Goal: Task Accomplishment & Management: Manage account settings

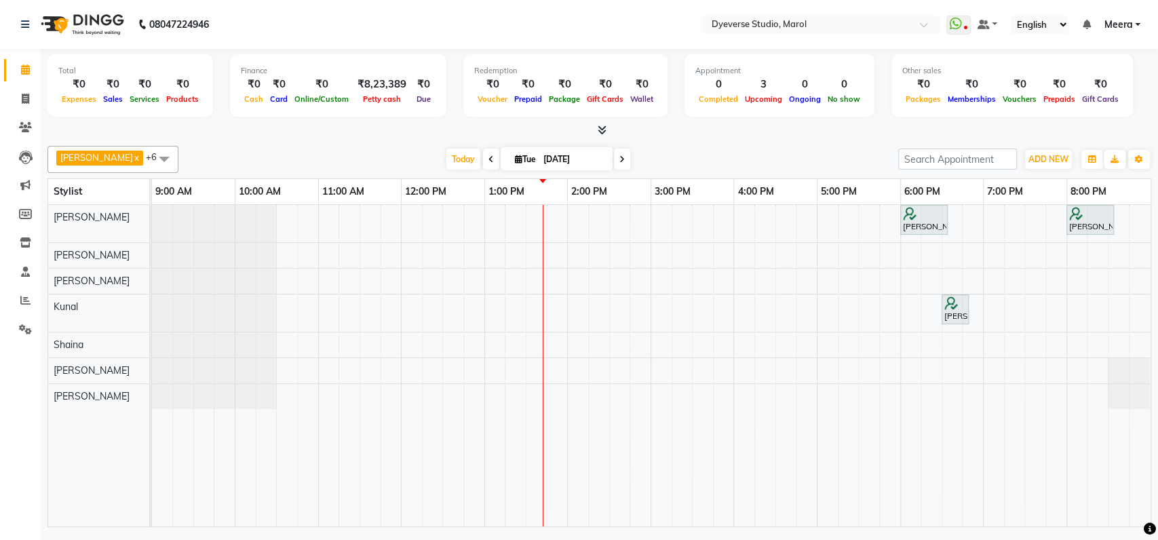
click at [619, 161] on icon at bounding box center [621, 159] width 5 height 8
type input "[DATE]"
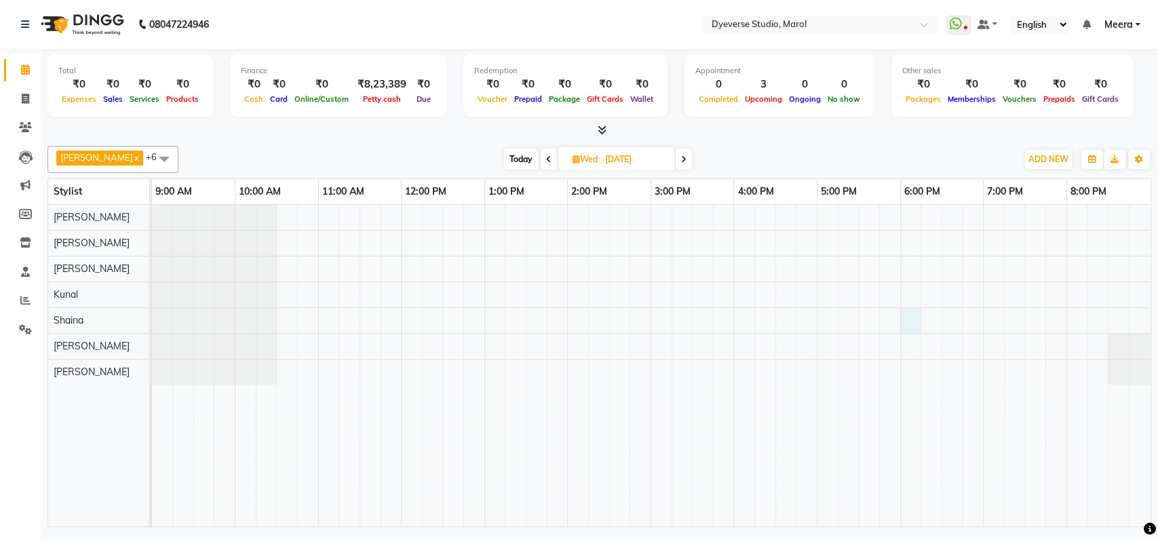
click at [908, 326] on div at bounding box center [651, 365] width 998 height 321
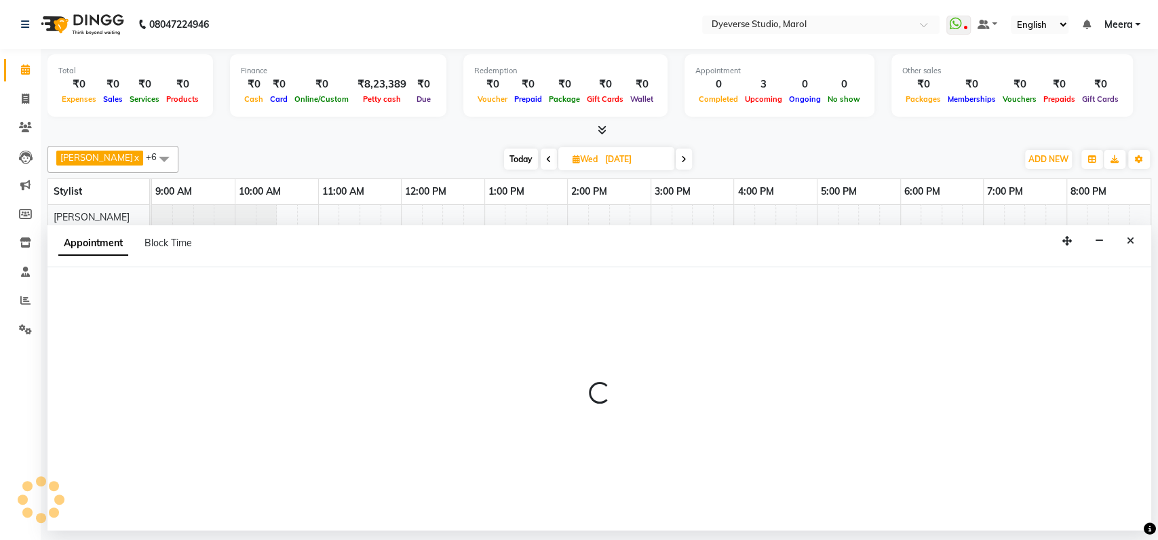
select select "48845"
select select "tentative"
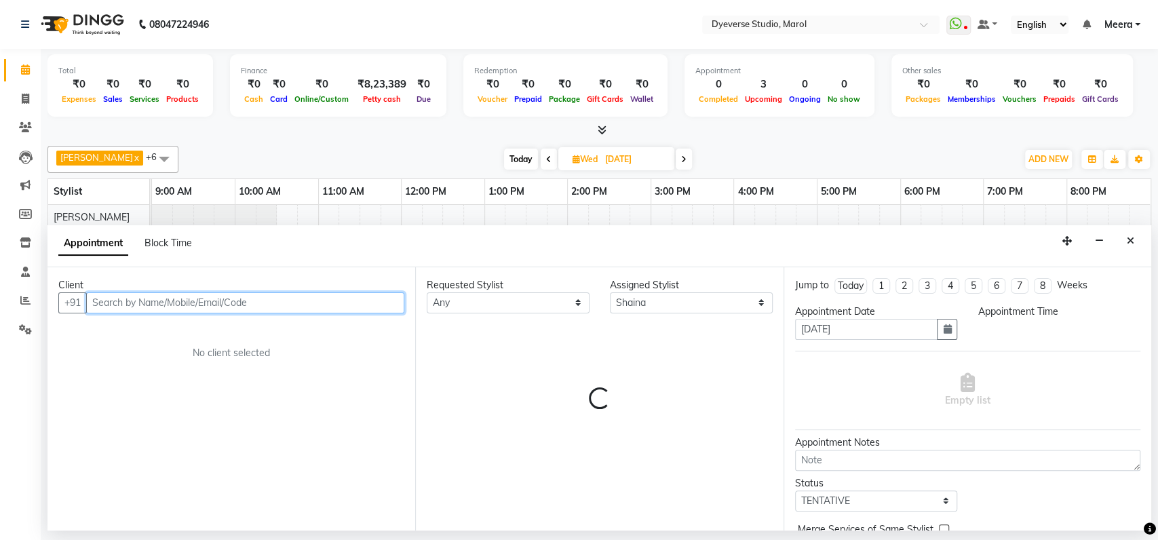
select select "1080"
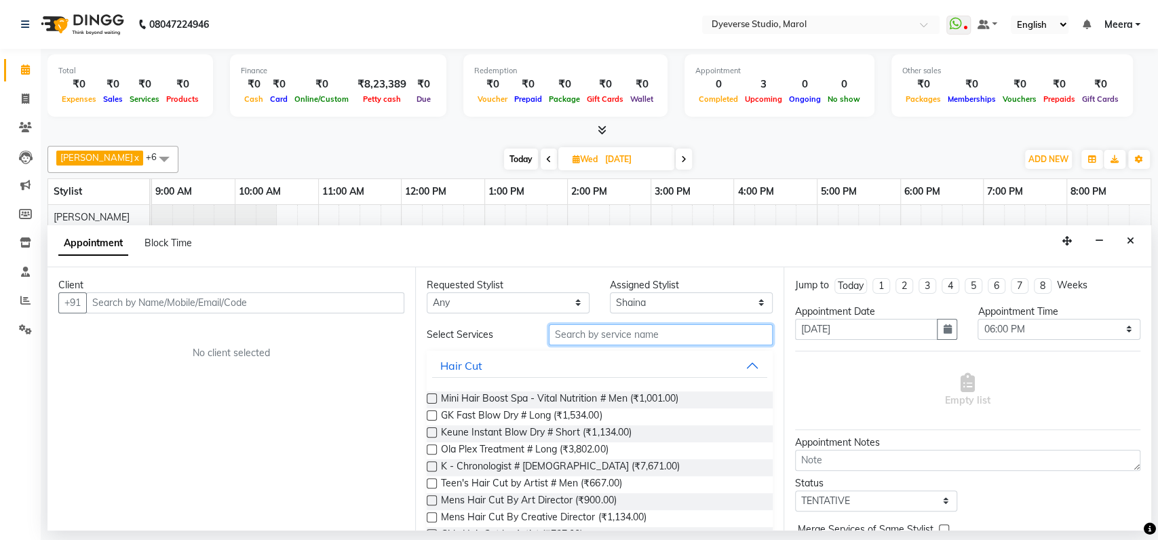
click at [678, 331] on input "text" at bounding box center [661, 334] width 224 height 21
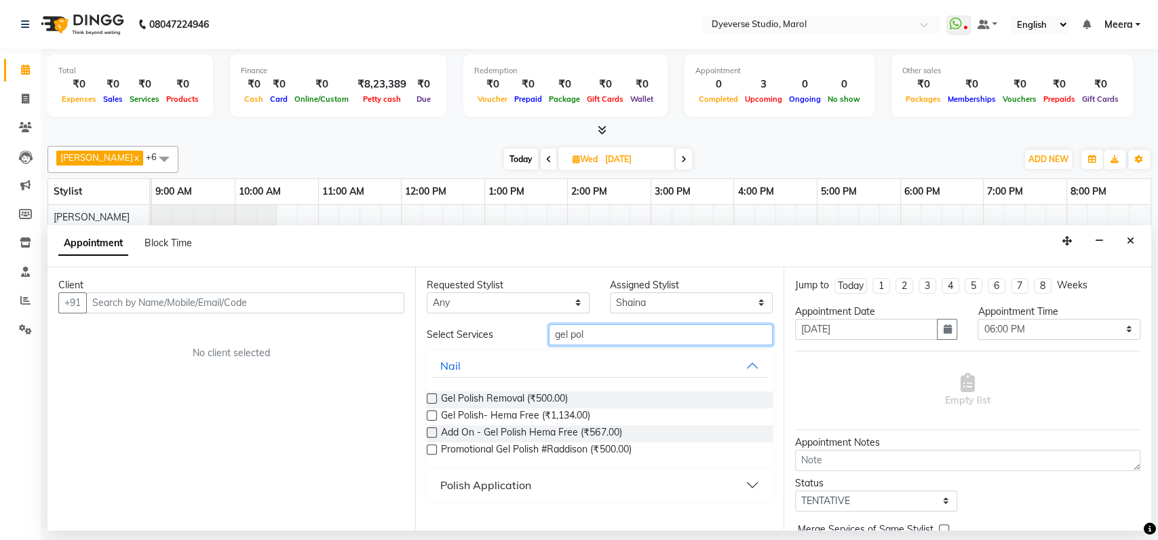
type input "gel pol"
click at [433, 414] on label at bounding box center [432, 415] width 10 height 10
click at [433, 414] on input "checkbox" at bounding box center [431, 416] width 9 height 9
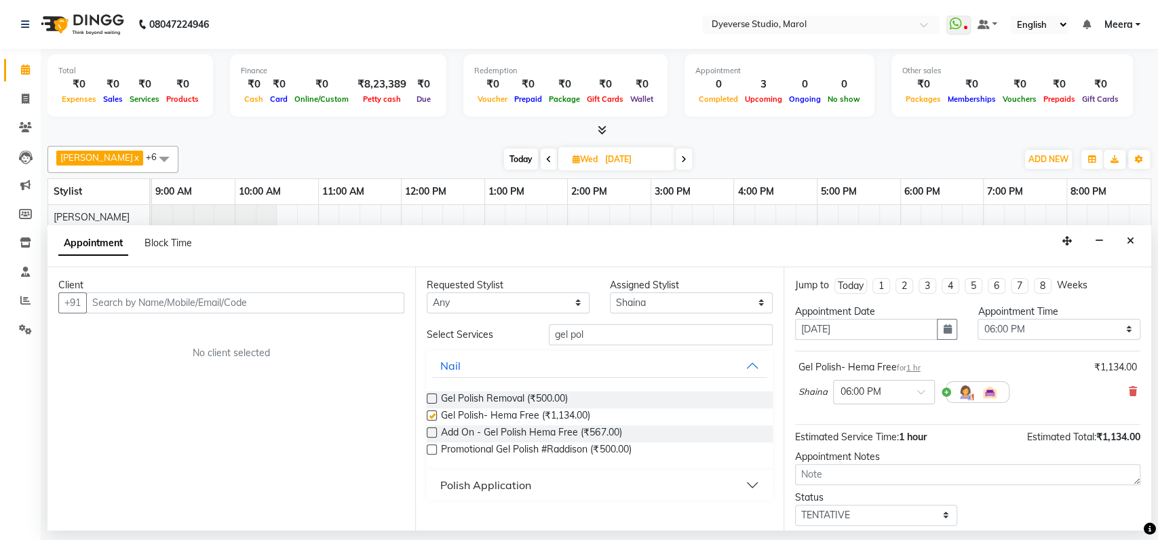
checkbox input "false"
click at [265, 298] on input "text" at bounding box center [245, 302] width 318 height 21
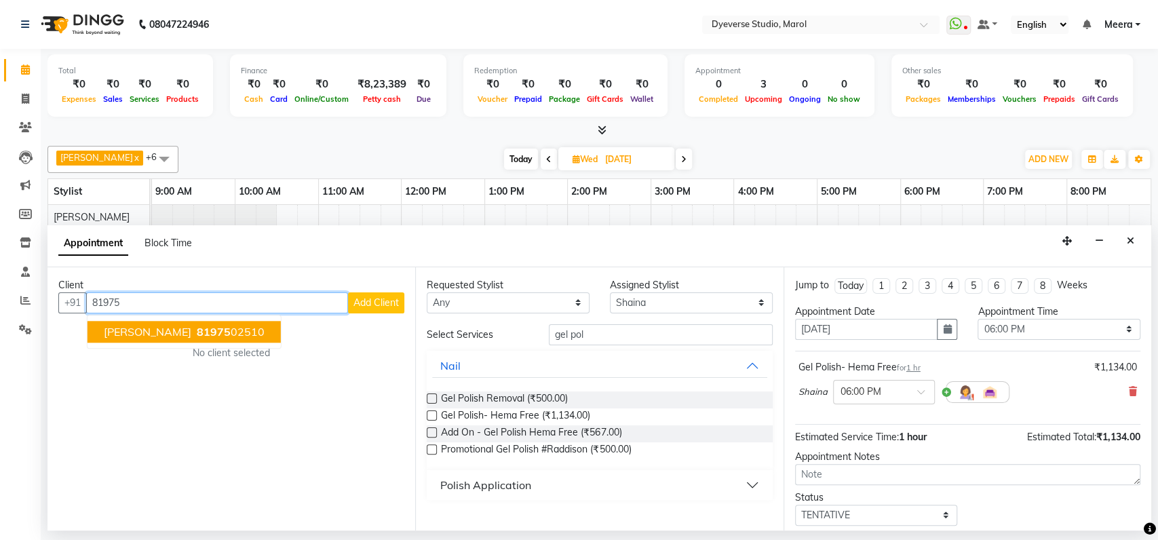
click at [206, 330] on ngb-highlight "81975 02510" at bounding box center [229, 332] width 71 height 14
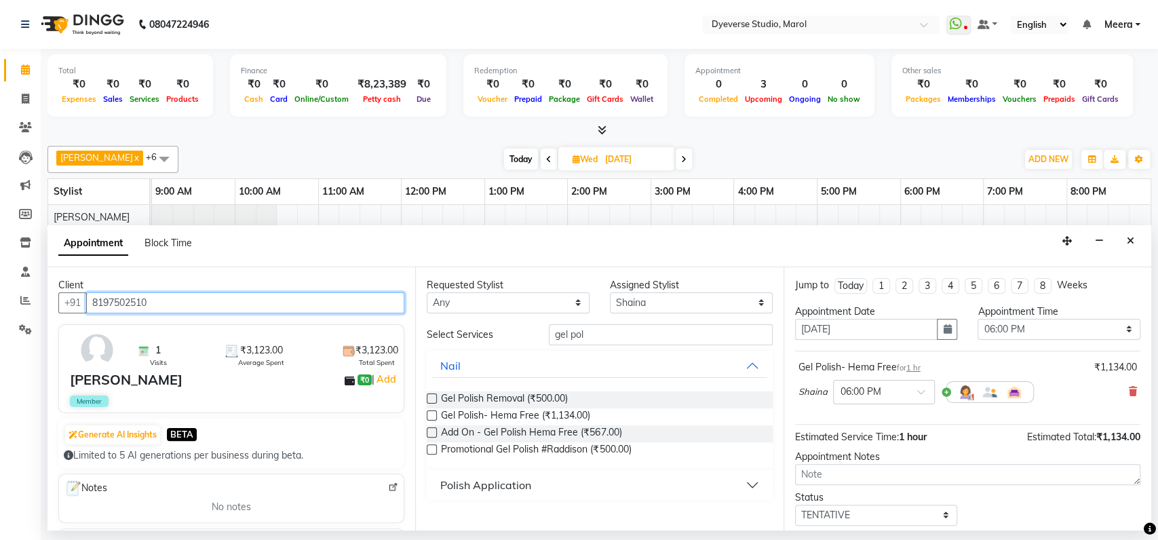
scroll to position [80, 0]
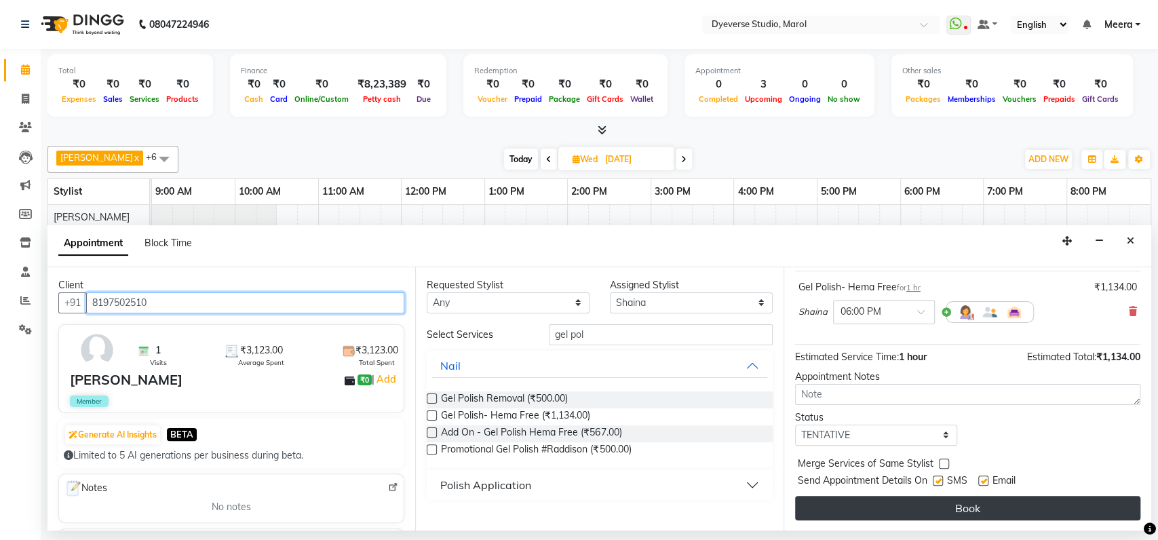
type input "8197502510"
click at [1070, 513] on button "Book" at bounding box center [967, 508] width 345 height 24
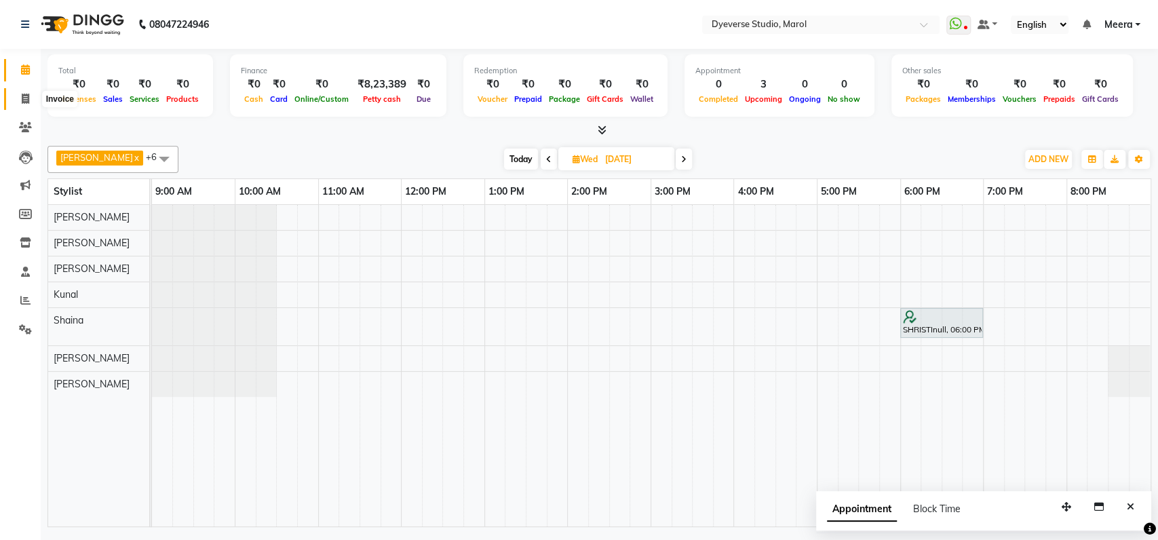
click at [25, 96] on icon at bounding box center [25, 99] width 7 height 10
select select "service"
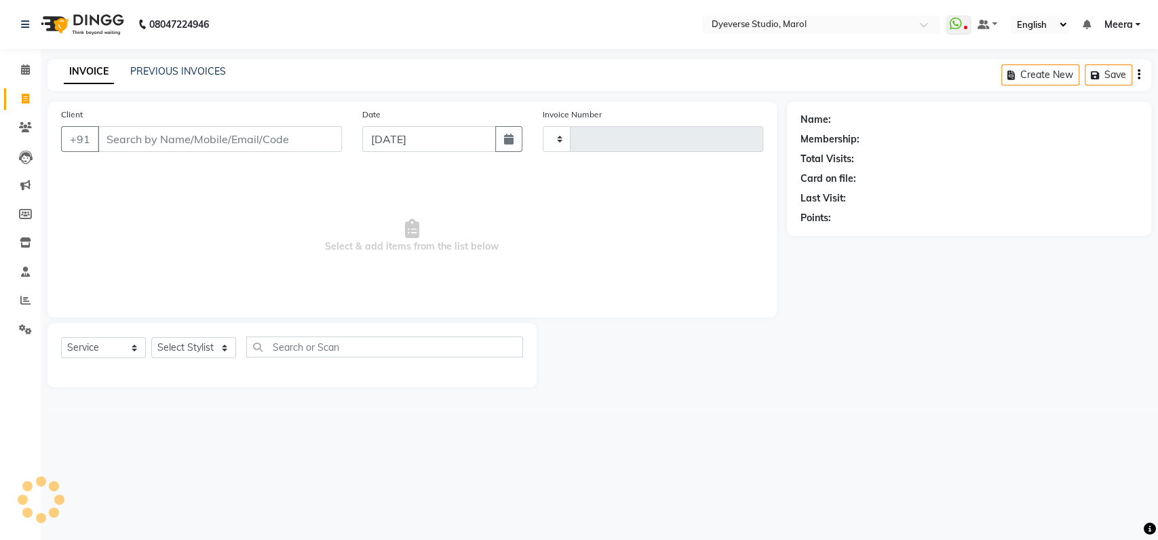
type input "2097"
select select "6368"
click at [143, 142] on input "Client" at bounding box center [220, 139] width 244 height 26
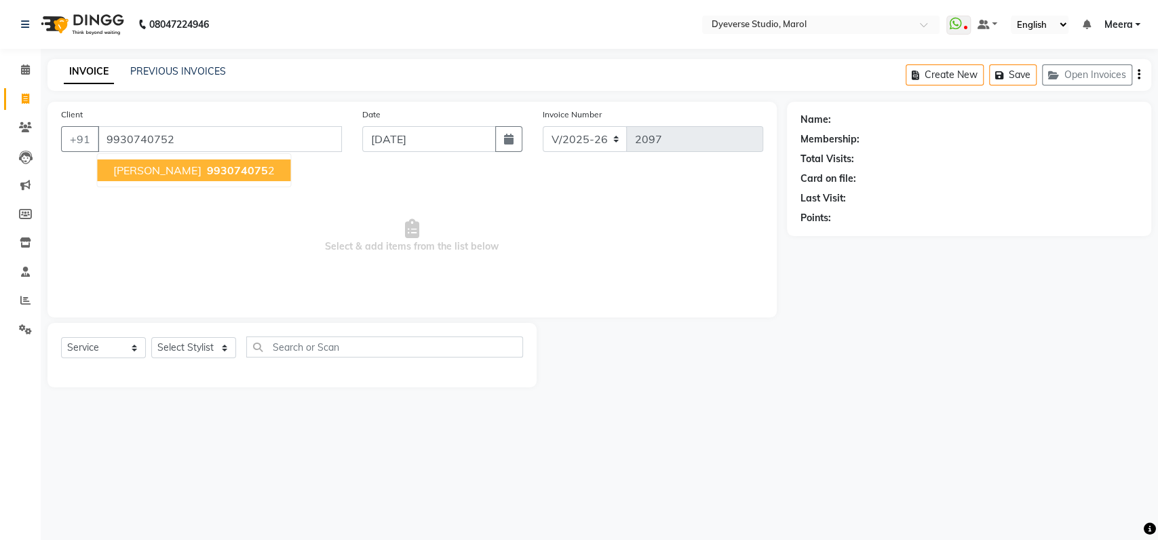
type input "9930740752"
select select "1: Object"
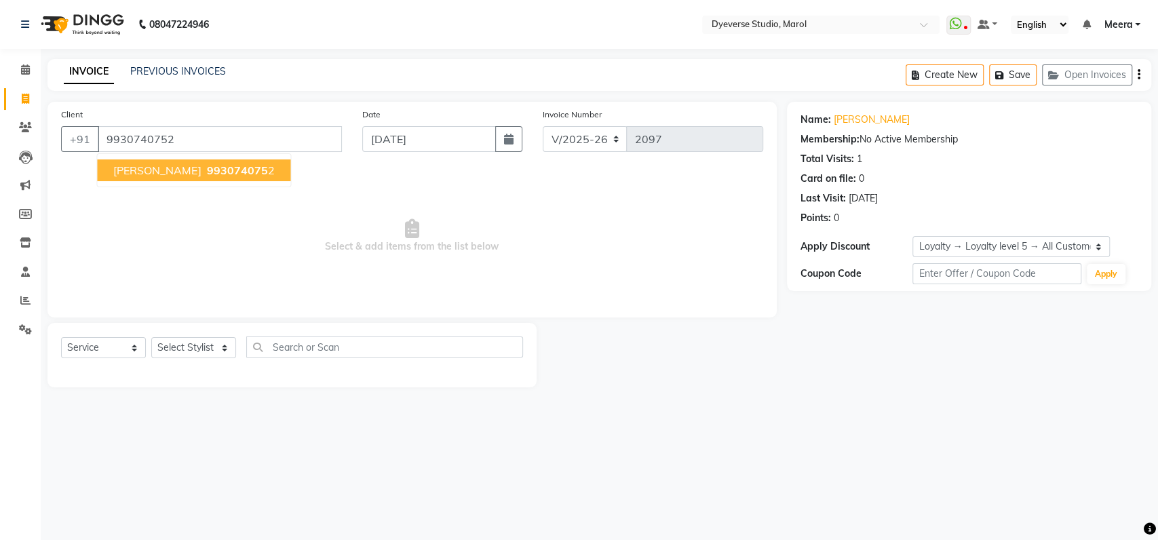
click at [158, 169] on span "Zainab Babat" at bounding box center [156, 170] width 87 height 14
select select "1: Object"
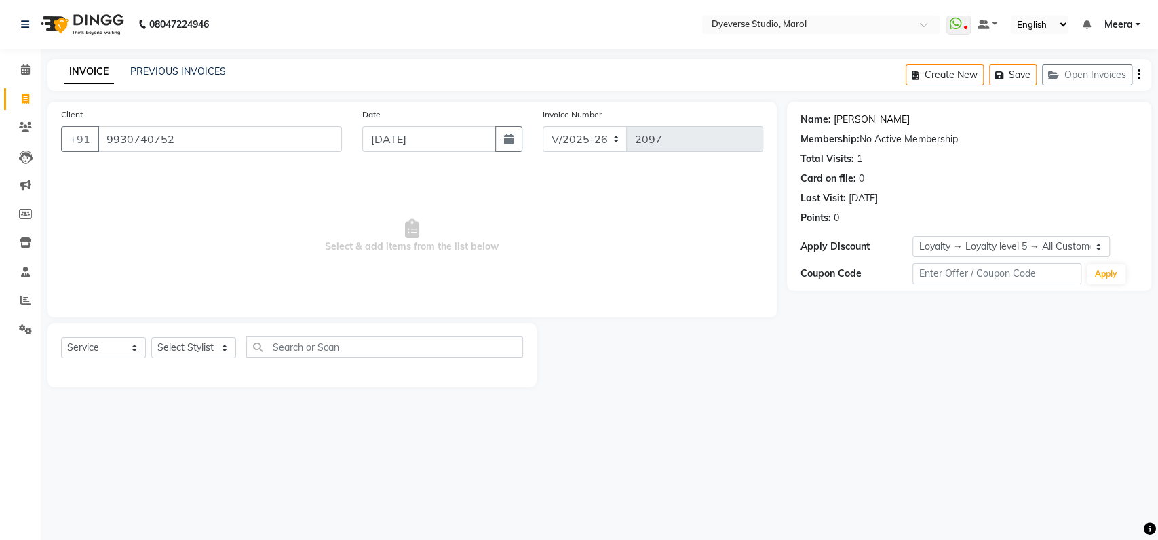
click at [857, 122] on link "Zainab Babat" at bounding box center [872, 120] width 76 height 14
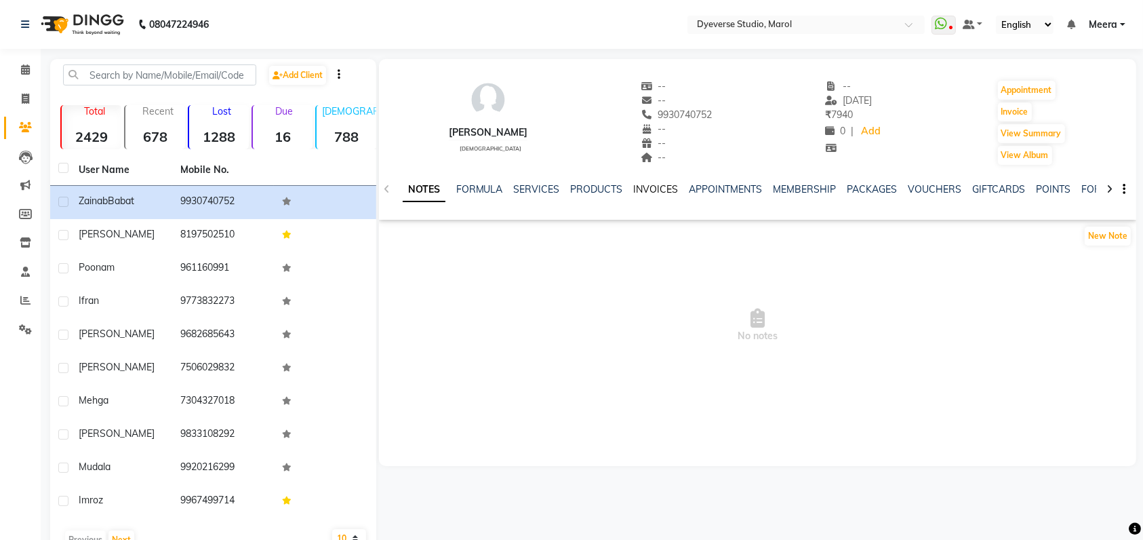
click at [664, 183] on link "INVOICES" at bounding box center [656, 189] width 45 height 12
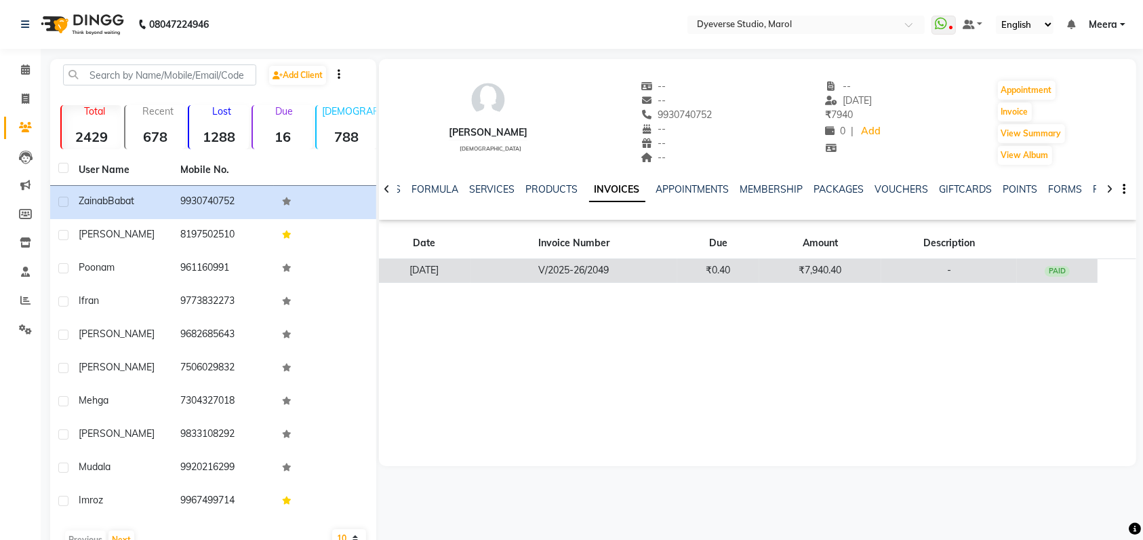
click at [760, 274] on td "₹0.40" at bounding box center [719, 271] width 82 height 24
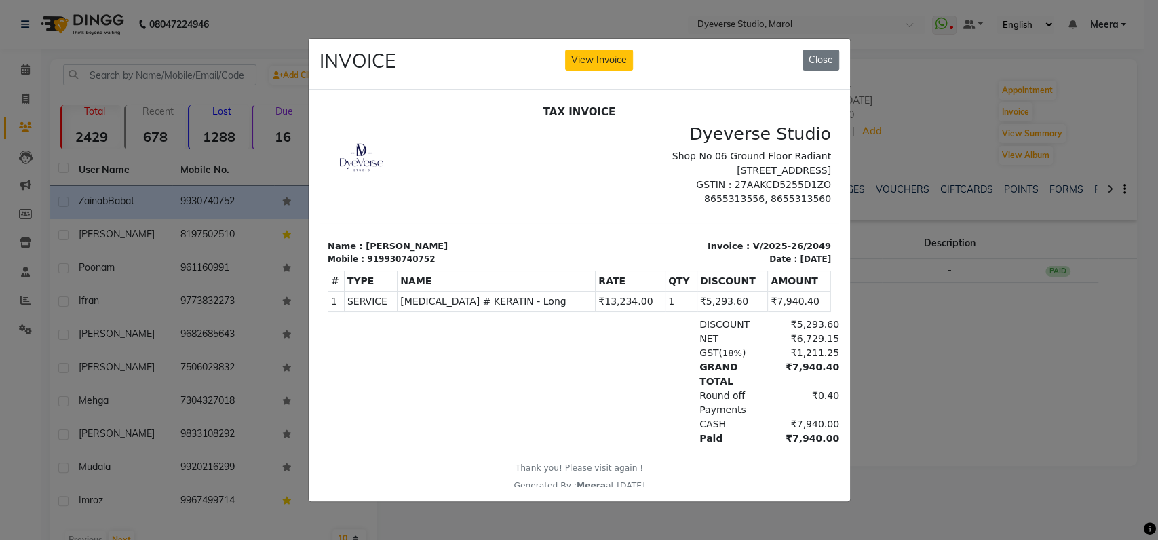
scroll to position [11, 0]
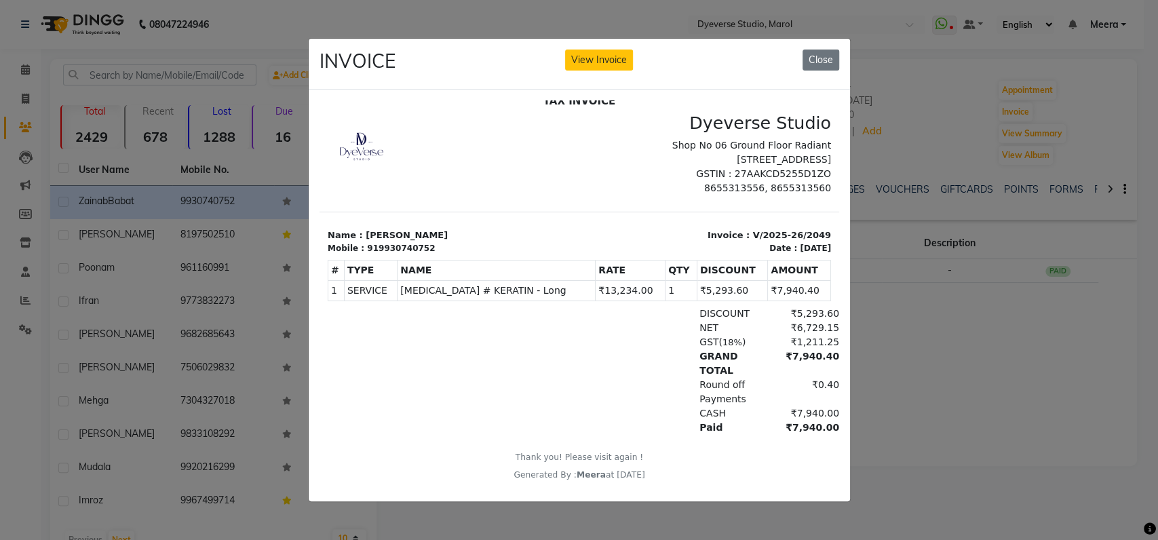
drag, startPoint x: 813, startPoint y: 476, endPoint x: 1154, endPoint y: 572, distance: 355.1
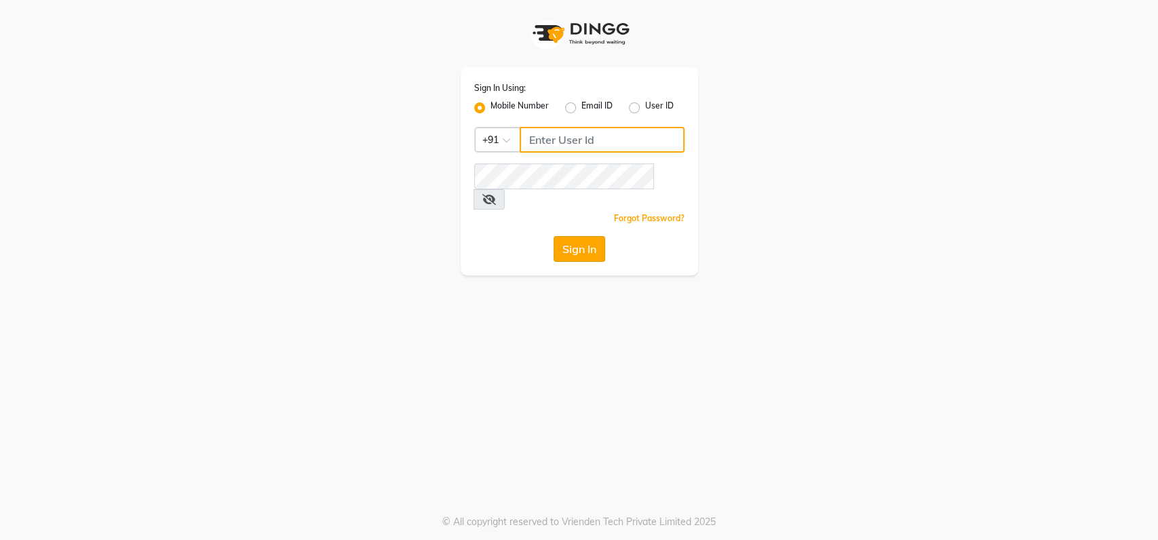
type input "9022420717"
click at [591, 236] on button "Sign In" at bounding box center [579, 249] width 52 height 26
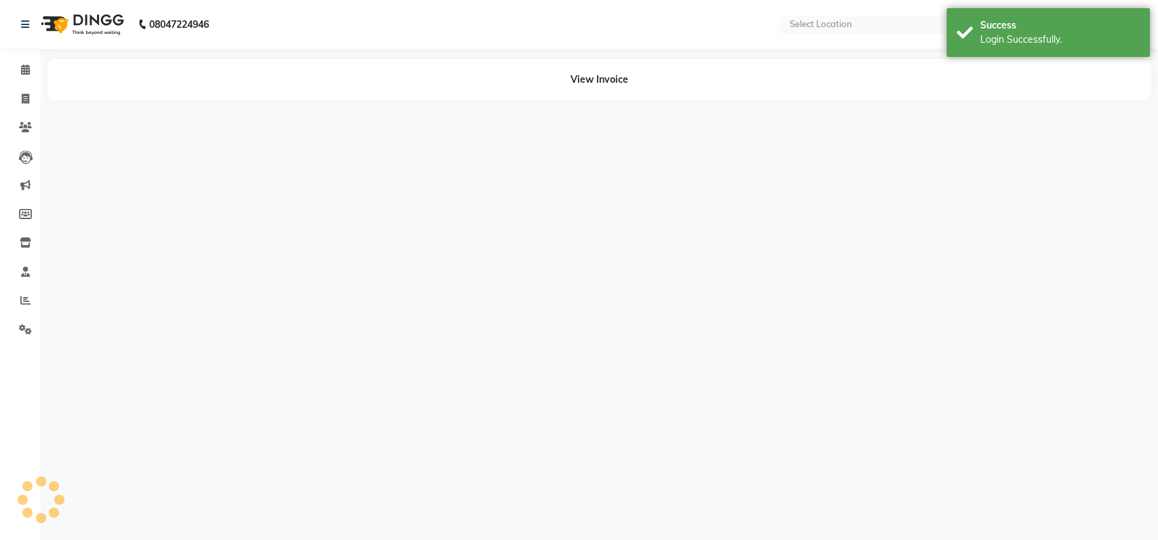
select select "en"
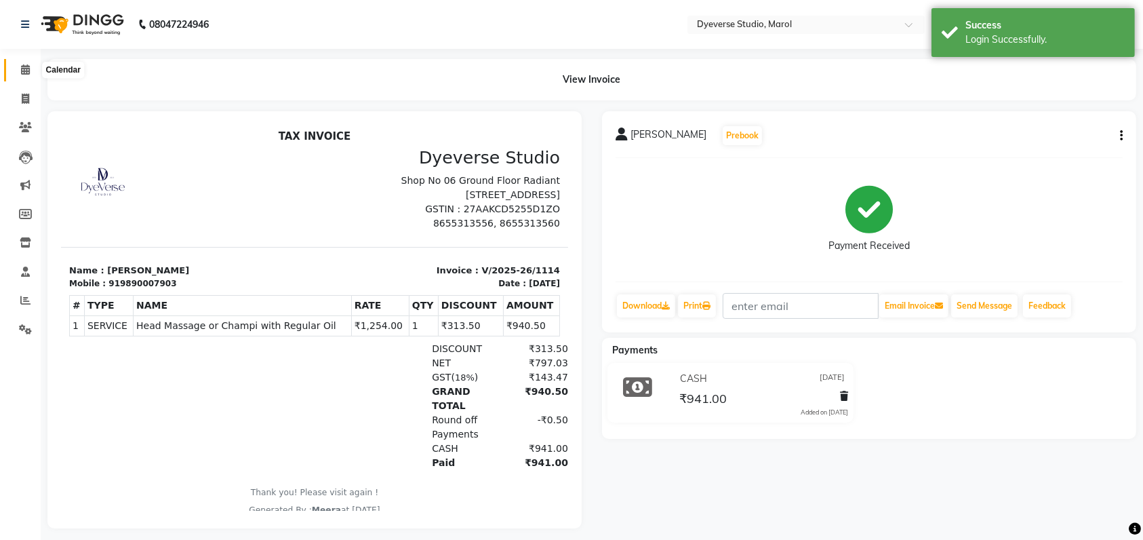
click at [30, 70] on span at bounding box center [26, 70] width 24 height 16
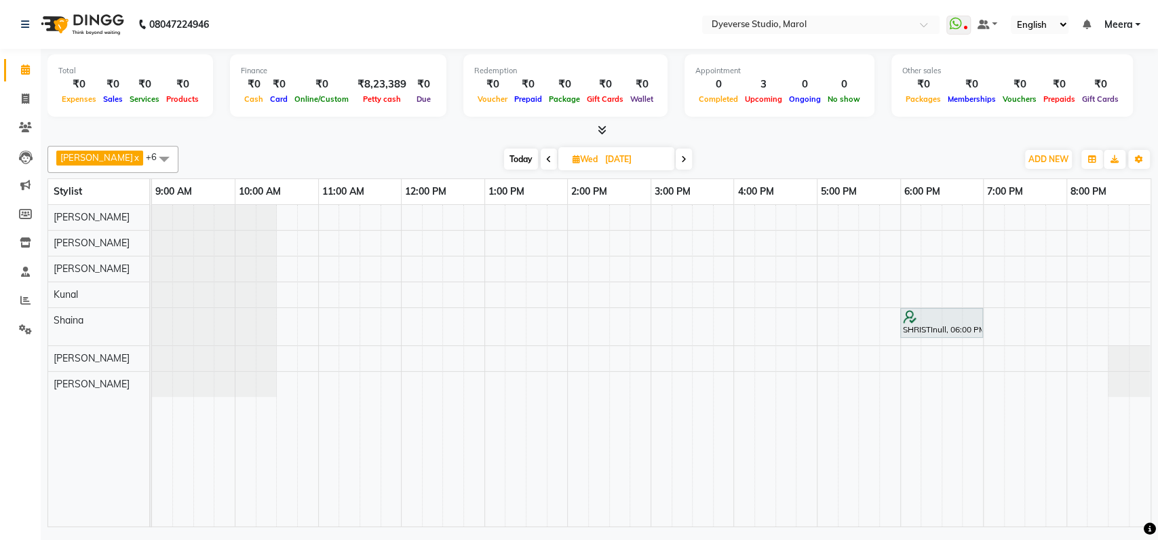
click at [541, 157] on span at bounding box center [549, 159] width 16 height 21
type input "[DATE]"
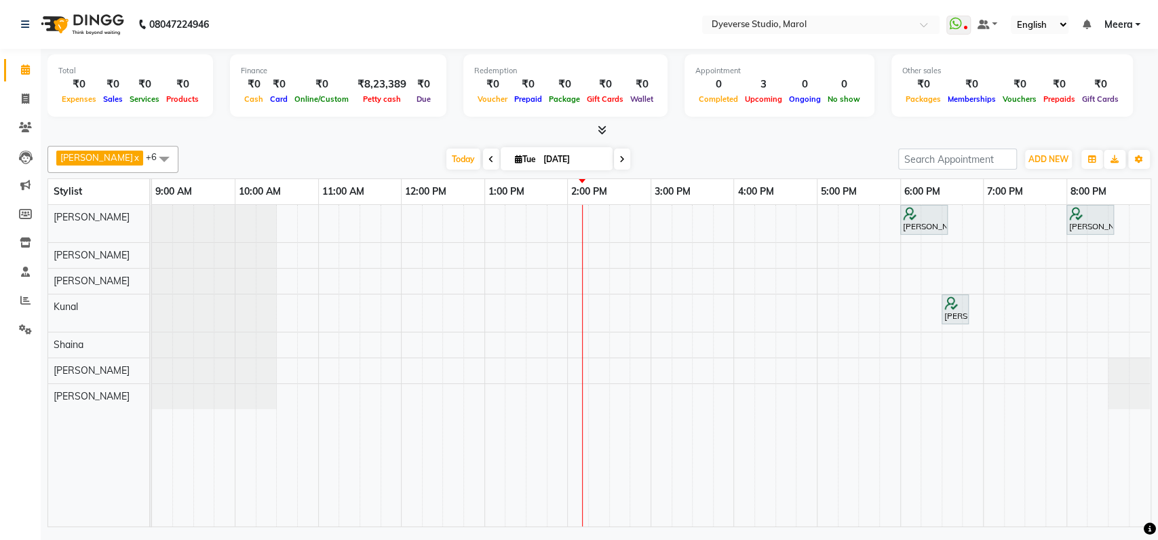
click at [501, 157] on span "[DATE]" at bounding box center [557, 158] width 112 height 23
click at [515, 160] on icon at bounding box center [518, 159] width 7 height 9
select select "9"
select select "2025"
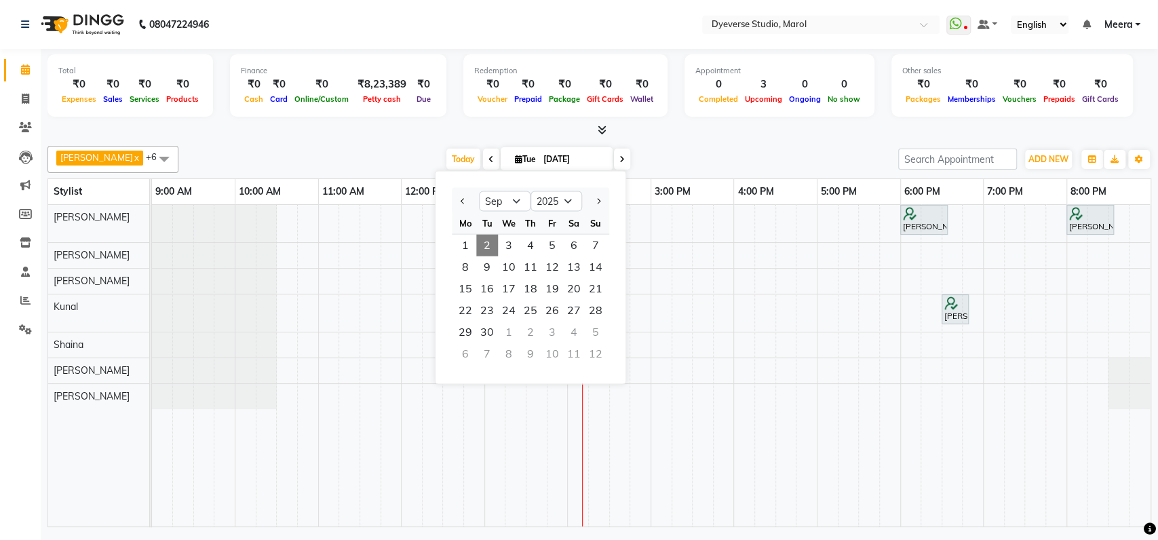
click at [488, 241] on span "2" at bounding box center [487, 246] width 22 height 22
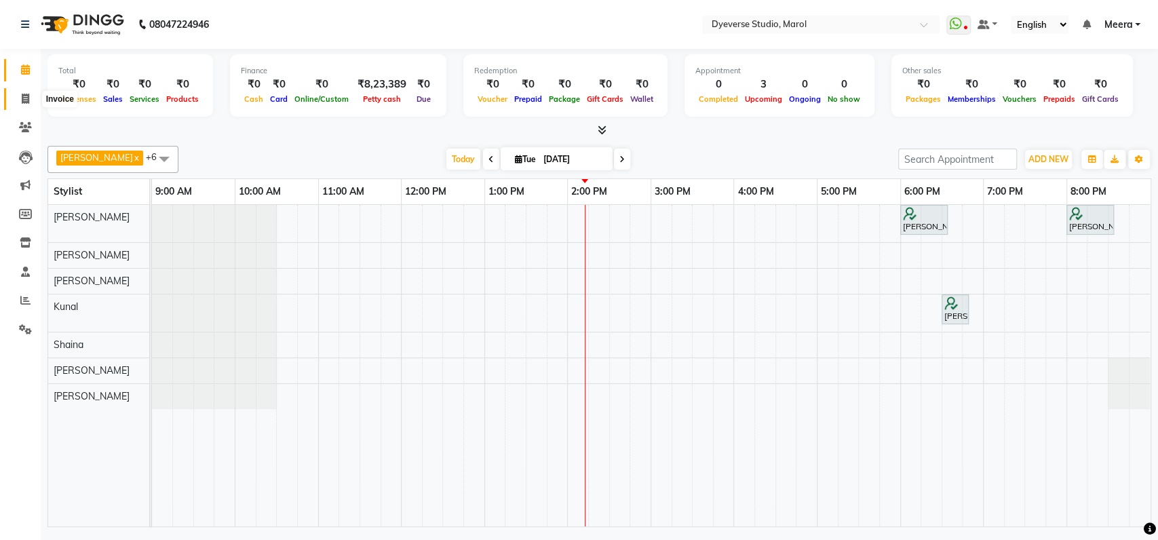
click at [27, 100] on icon at bounding box center [25, 99] width 7 height 10
select select "6368"
select select "service"
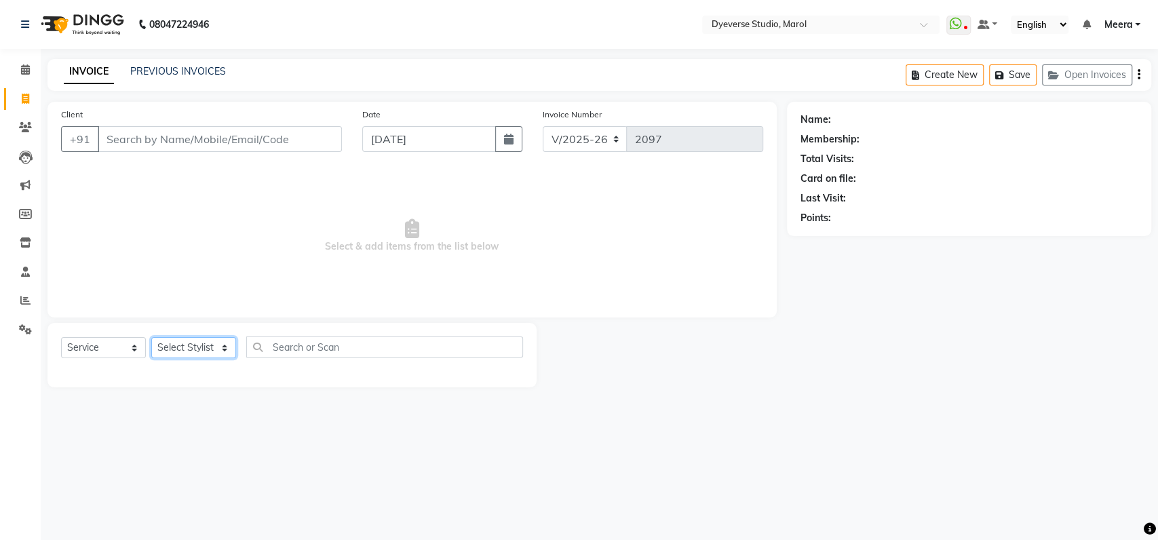
click at [219, 353] on select "Select Stylist [PERSON_NAME] [PERSON_NAME] [PERSON_NAME] [PERSON_NAME] [PERSON_…" at bounding box center [193, 347] width 85 height 21
select select "48845"
click at [151, 337] on select "Select Stylist [PERSON_NAME] [PERSON_NAME] [PERSON_NAME] [PERSON_NAME] [PERSON_…" at bounding box center [193, 347] width 85 height 21
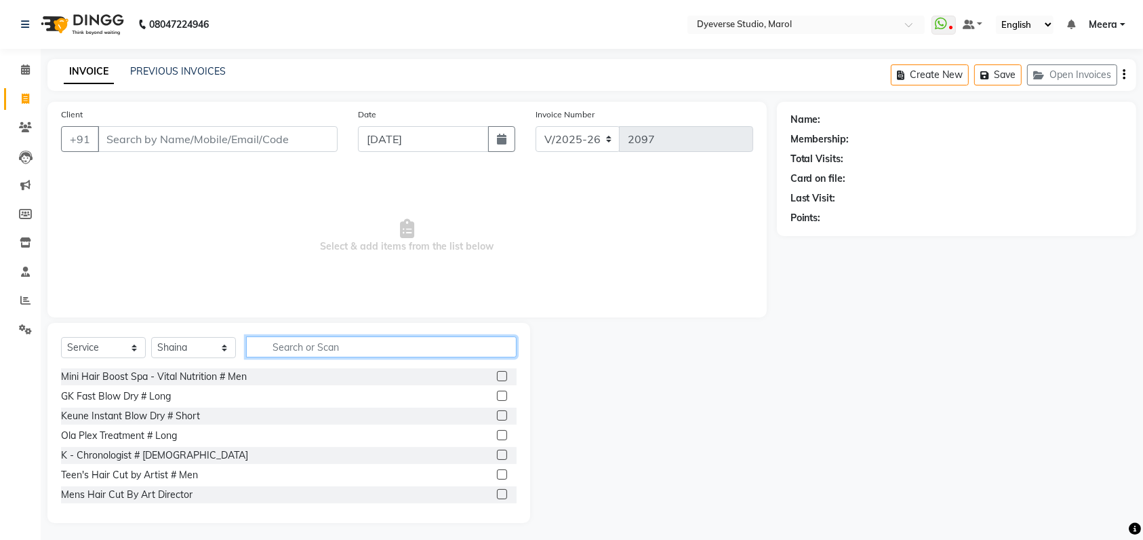
click at [290, 343] on input "text" at bounding box center [381, 346] width 271 height 21
type input "milk"
click at [321, 342] on input "milk" at bounding box center [372, 346] width 252 height 21
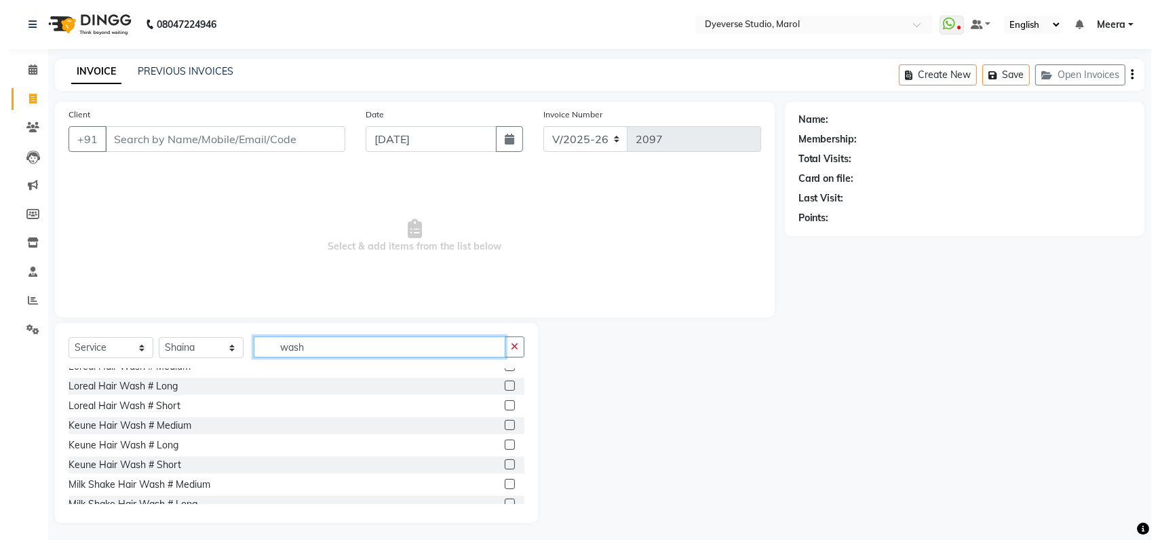
scroll to position [144, 0]
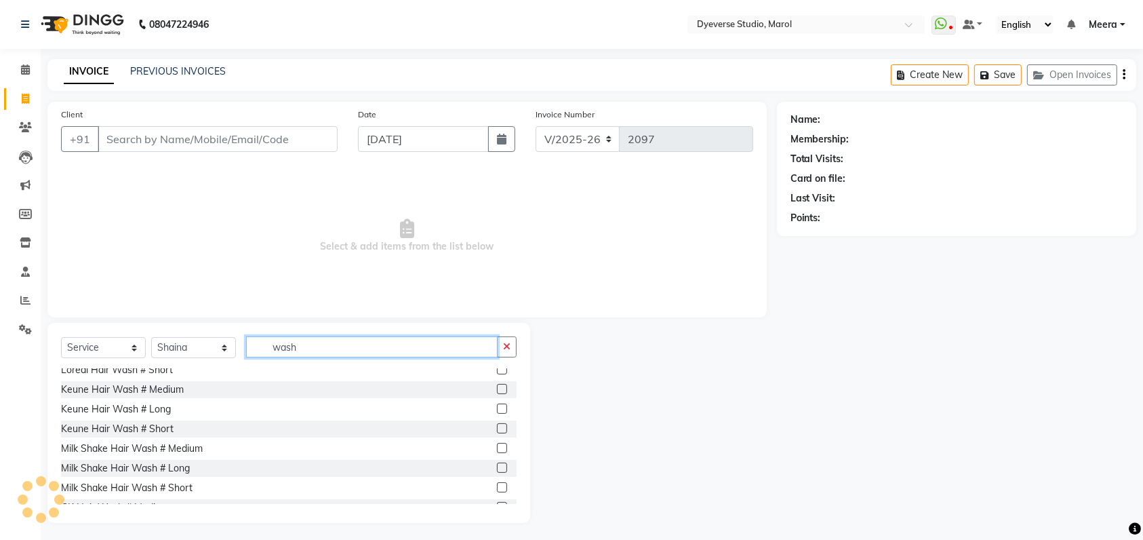
type input "wash"
click at [497, 446] on label at bounding box center [502, 448] width 10 height 10
click at [497, 446] on input "checkbox" at bounding box center [501, 448] width 9 height 9
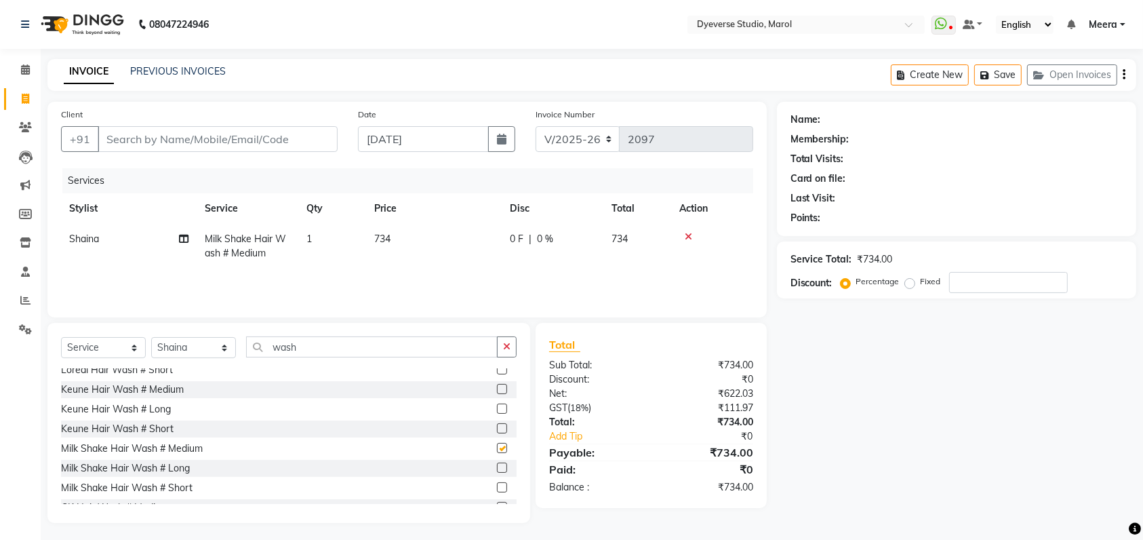
checkbox input "false"
click at [26, 71] on icon at bounding box center [25, 69] width 9 height 10
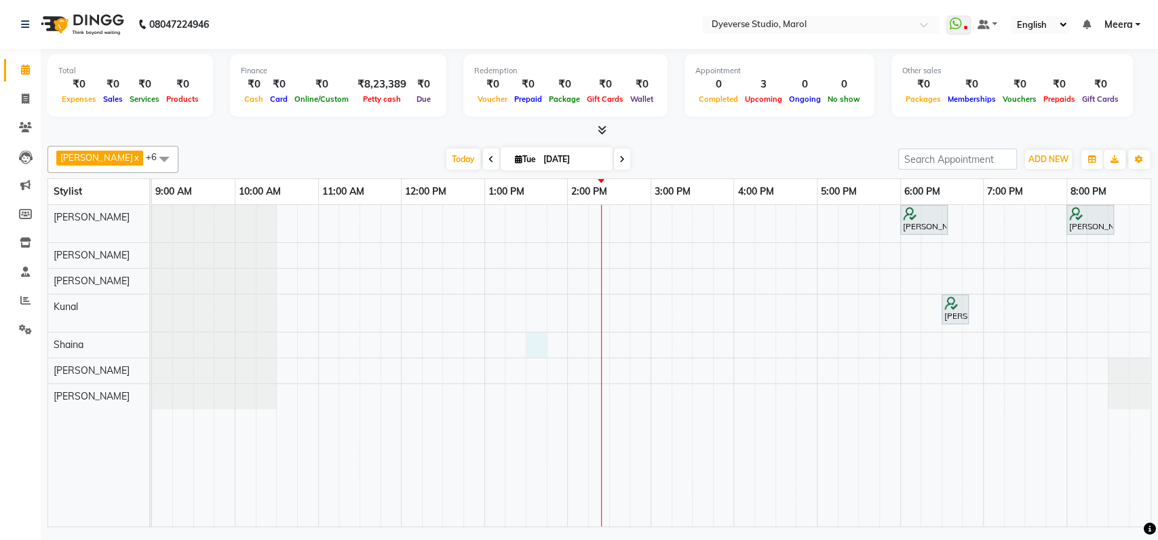
click at [534, 345] on div "[PERSON_NAME], TK02, 06:00 PM-06:35 PM, Classic - [PERSON_NAME], TK01, 08:00 PM…" at bounding box center [651, 365] width 998 height 321
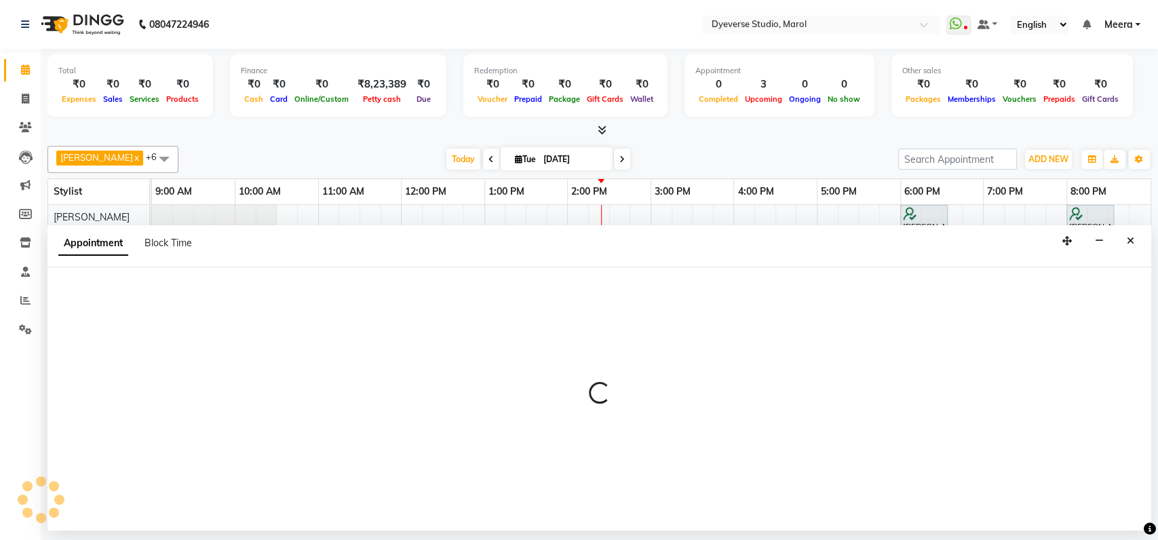
select select "48845"
select select "810"
select select "tentative"
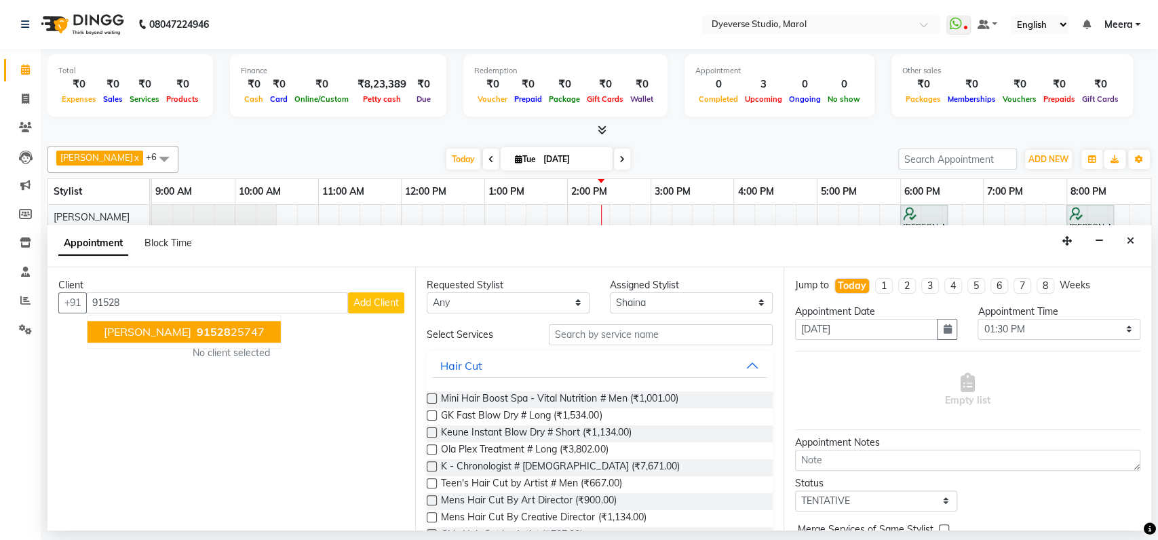
click at [194, 332] on ngb-highlight "91528 25747" at bounding box center [229, 332] width 71 height 14
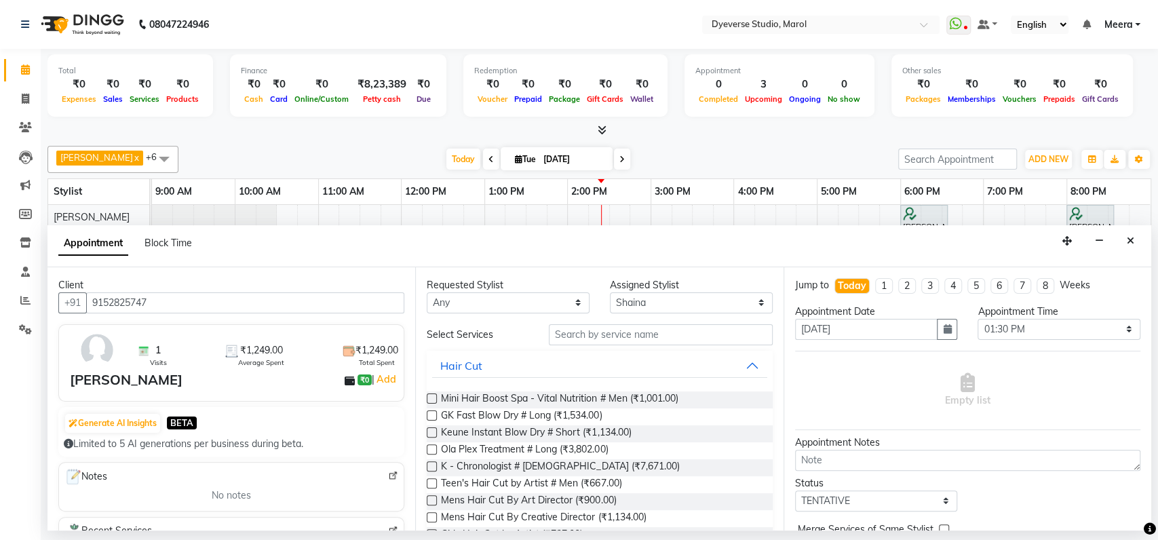
type input "9152825747"
click at [611, 336] on input "text" at bounding box center [661, 334] width 224 height 21
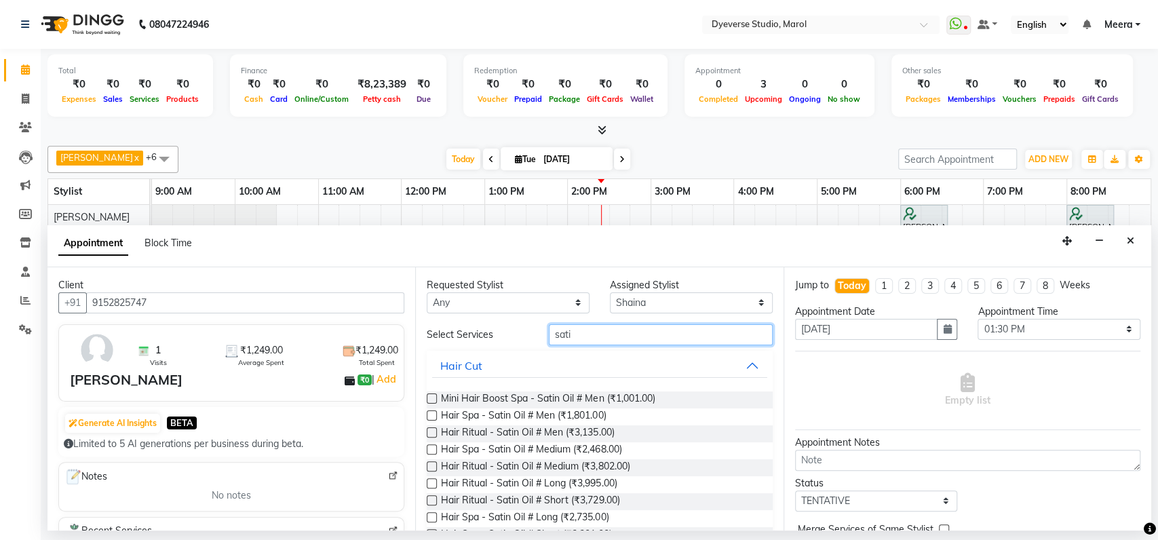
type input "sati"
click at [429, 448] on label at bounding box center [432, 449] width 10 height 10
click at [429, 448] on input "checkbox" at bounding box center [431, 450] width 9 height 9
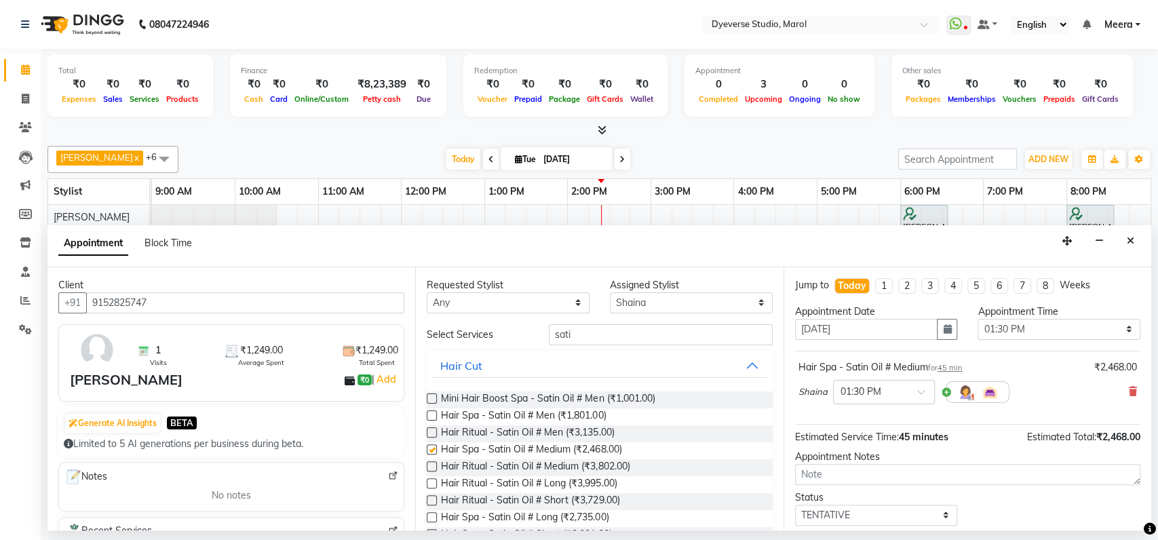
checkbox input "false"
click at [692, 332] on input "sati" at bounding box center [661, 334] width 224 height 21
type input "s"
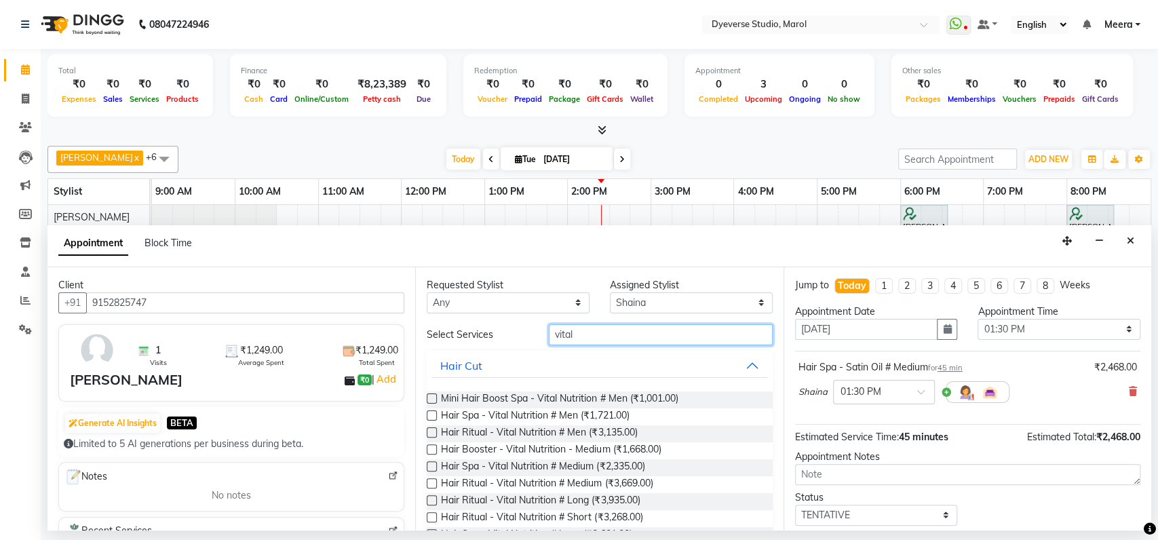
type input "vital"
click at [432, 464] on label at bounding box center [432, 466] width 10 height 10
click at [432, 464] on input "checkbox" at bounding box center [431, 467] width 9 height 9
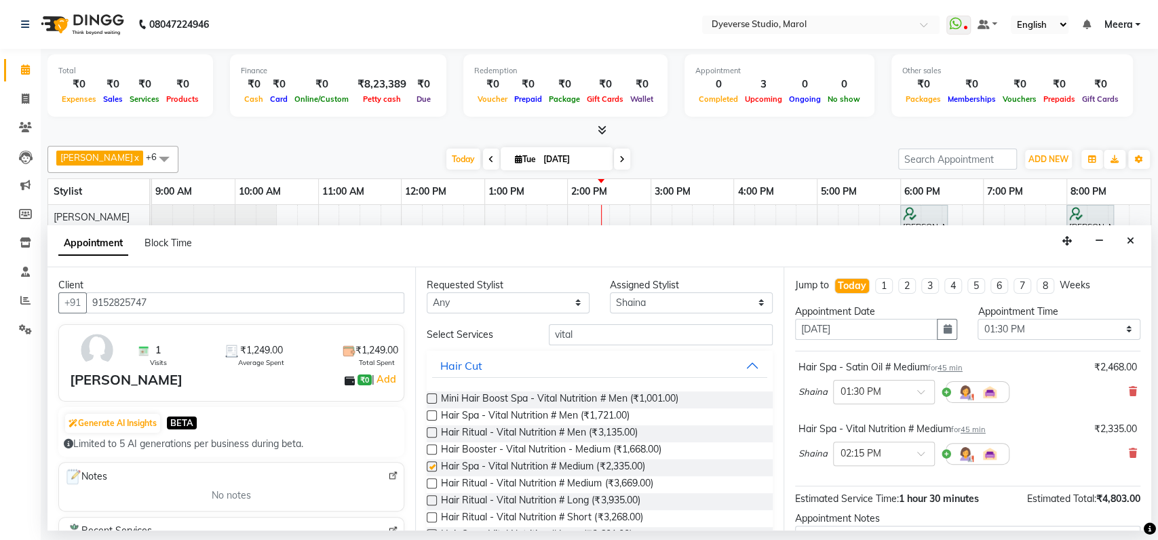
checkbox input "false"
click at [1129, 390] on icon at bounding box center [1133, 391] width 8 height 9
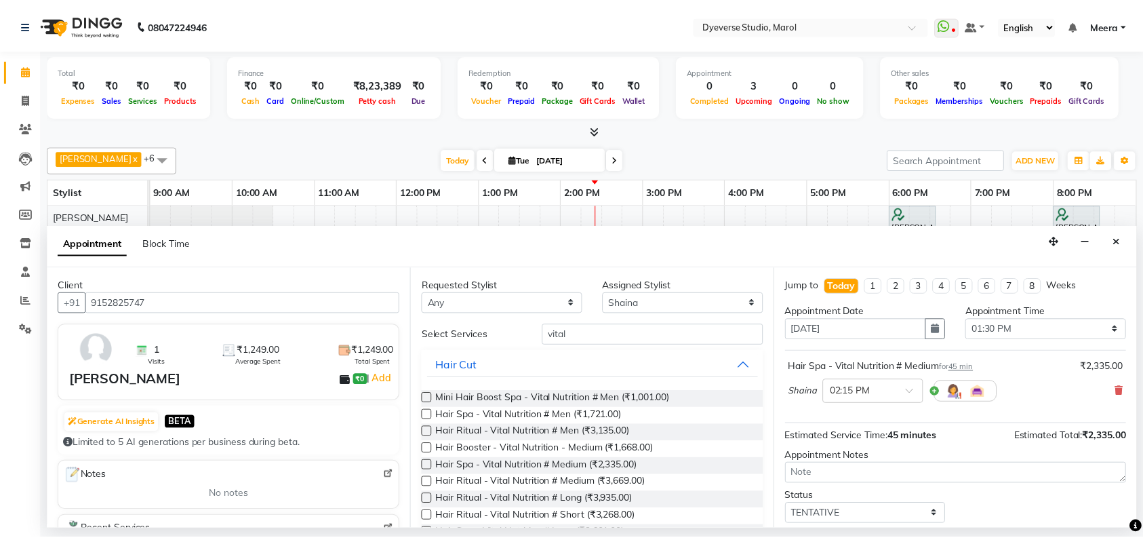
scroll to position [80, 0]
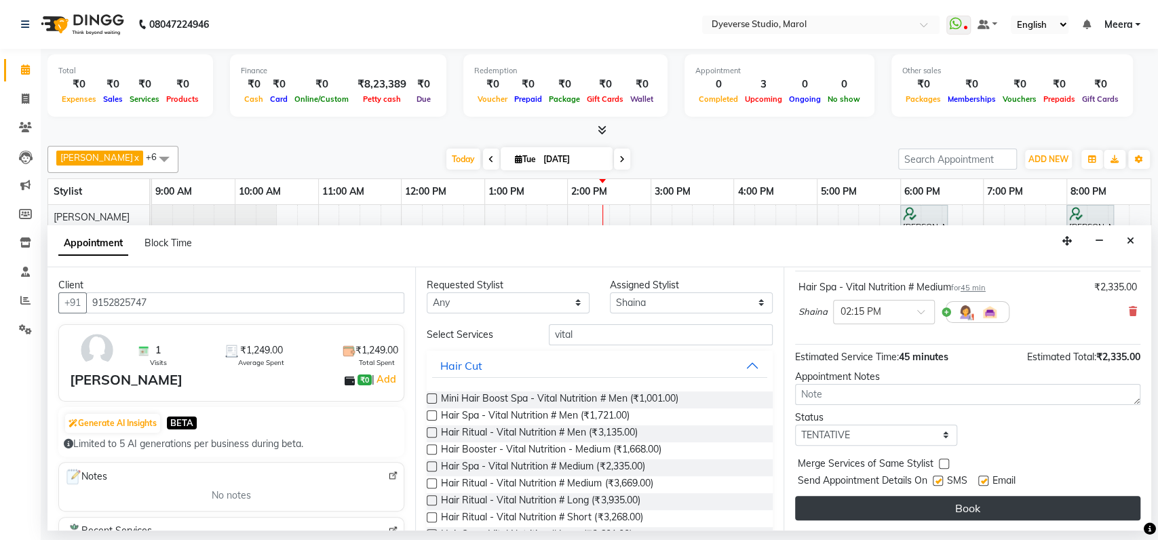
click at [1073, 506] on button "Book" at bounding box center [967, 508] width 345 height 24
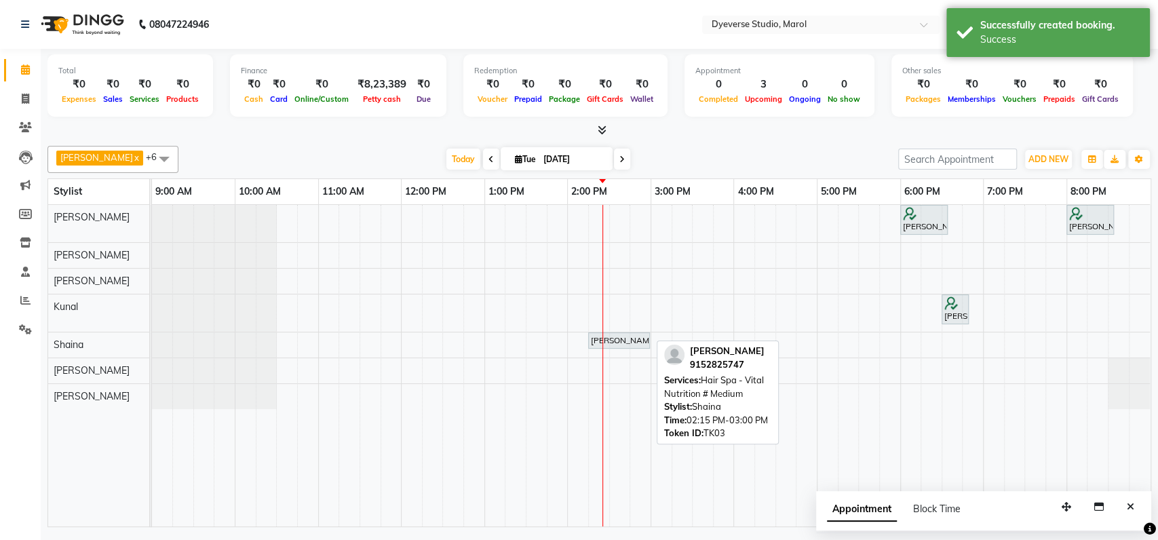
click at [620, 335] on div "[PERSON_NAME], TK03, 02:15 PM-03:00 PM, Hair Spa - Vital Nutrition # Medium" at bounding box center [618, 340] width 59 height 12
select select "7"
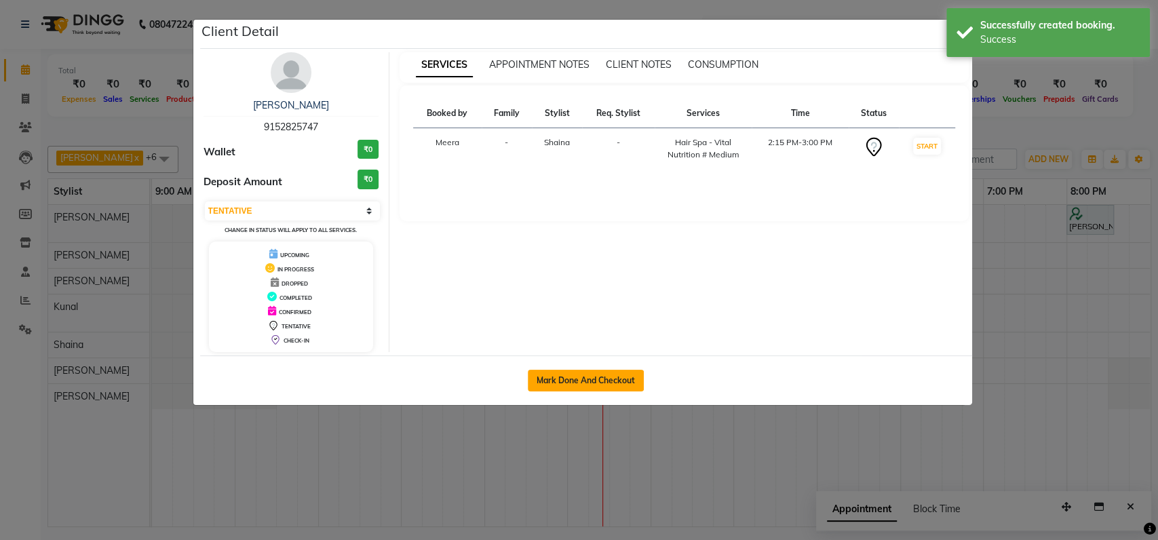
click at [598, 371] on button "Mark Done And Checkout" at bounding box center [586, 381] width 116 height 22
select select "service"
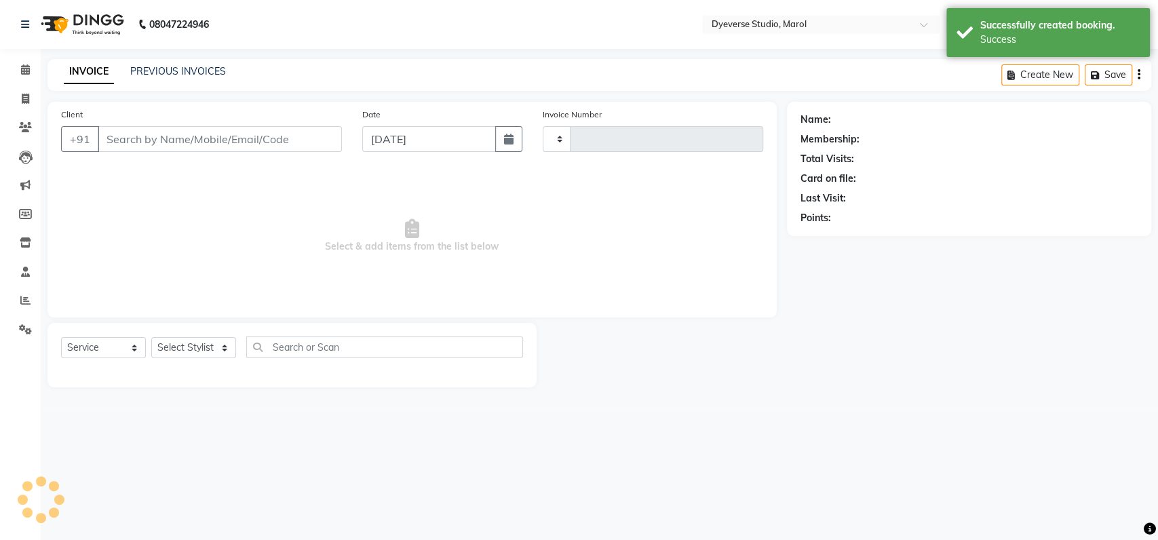
type input "2097"
select select "6368"
type input "9152825747"
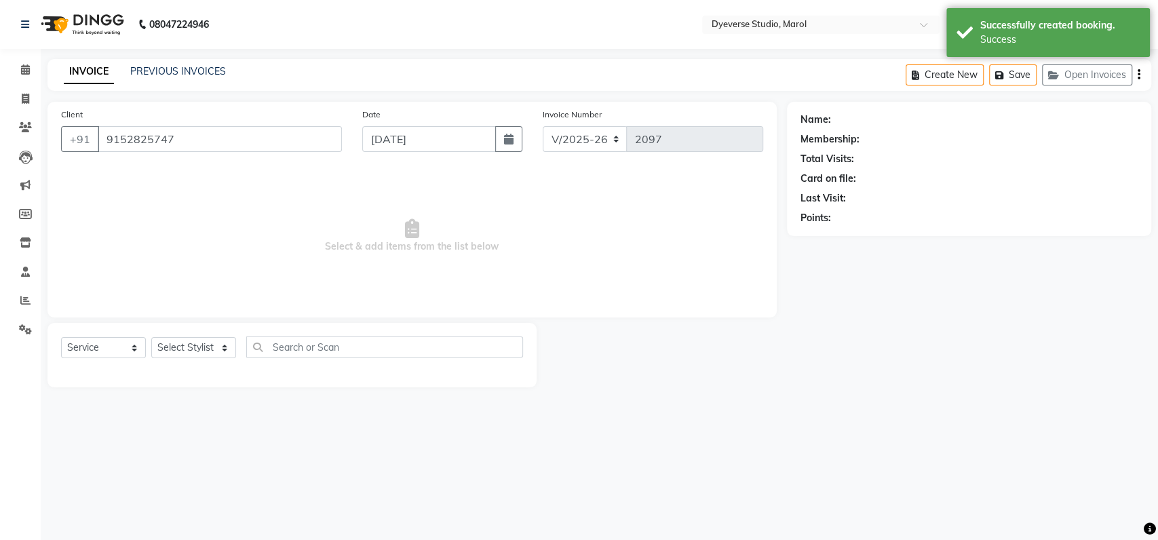
select select "48845"
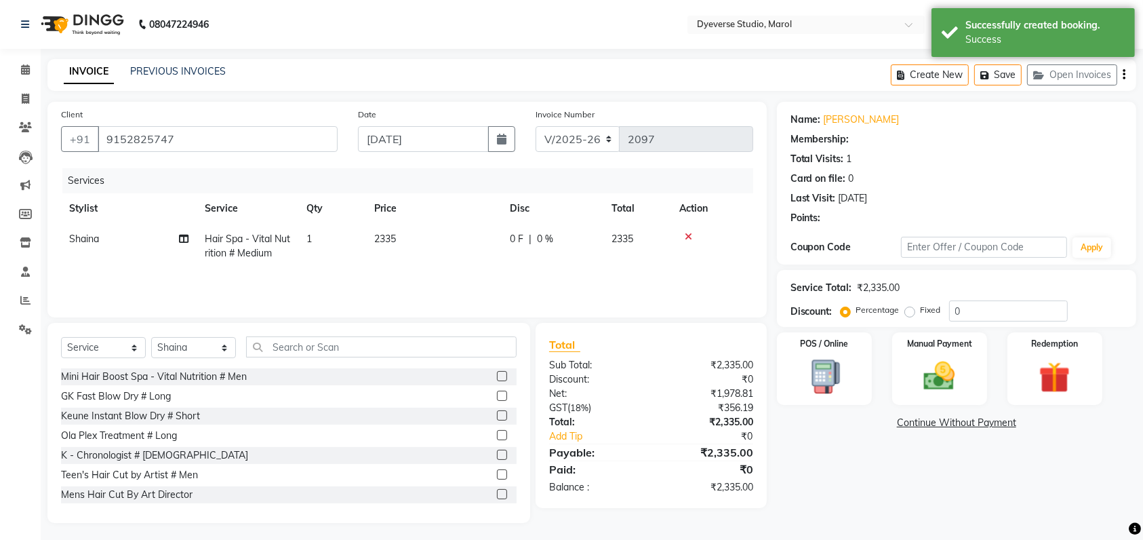
select select "1: Object"
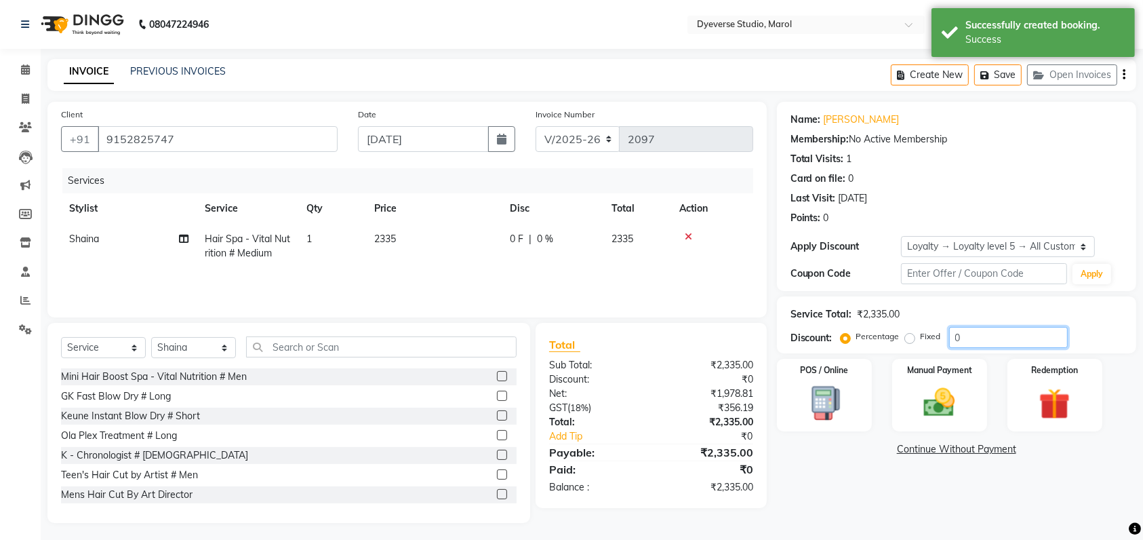
click at [987, 338] on input "0" at bounding box center [1009, 337] width 119 height 21
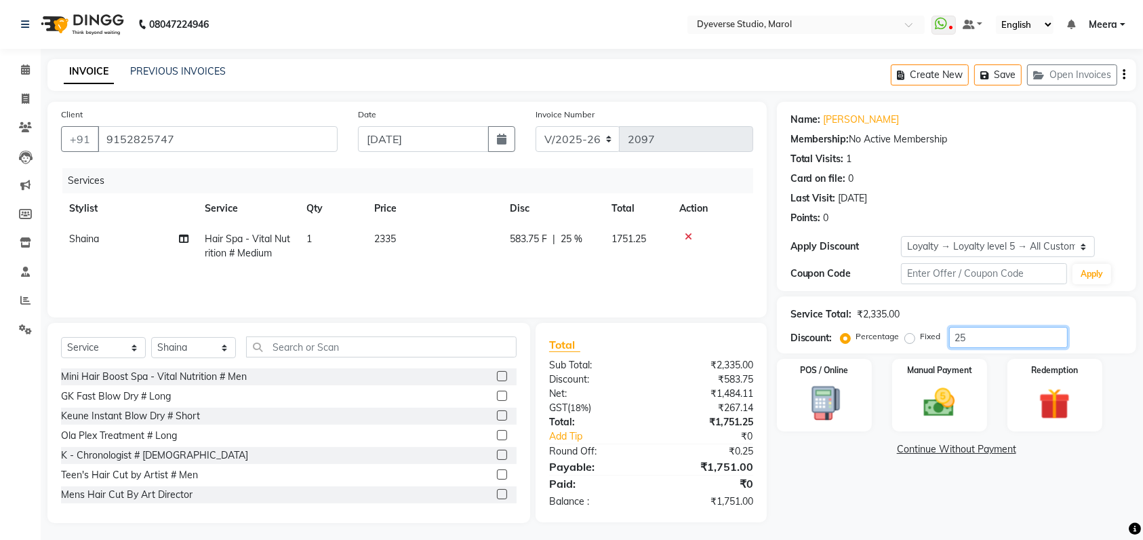
scroll to position [3, 0]
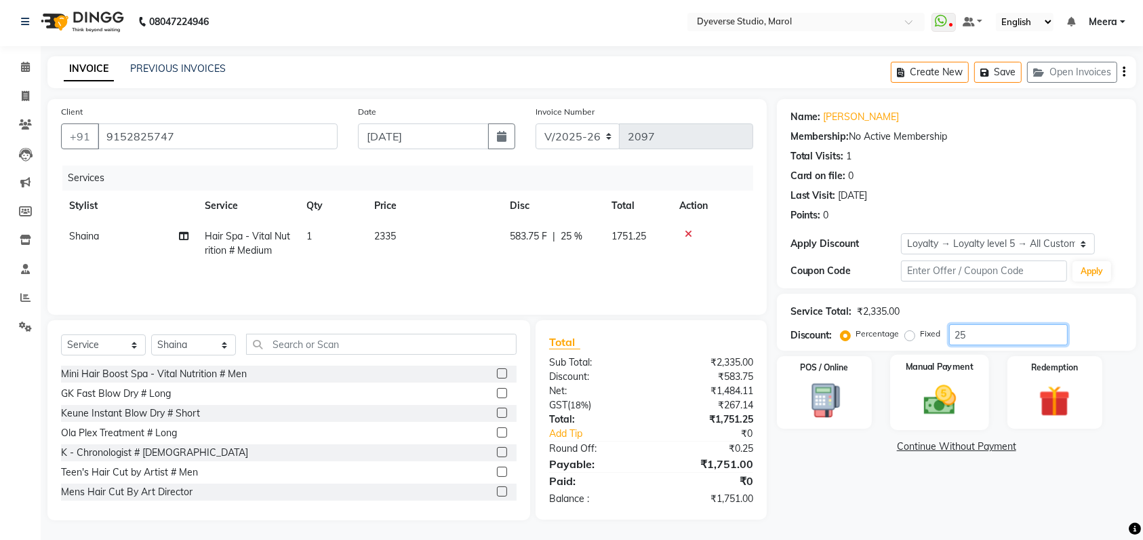
type input "25"
click at [973, 373] on div "Manual Payment" at bounding box center [940, 393] width 99 height 76
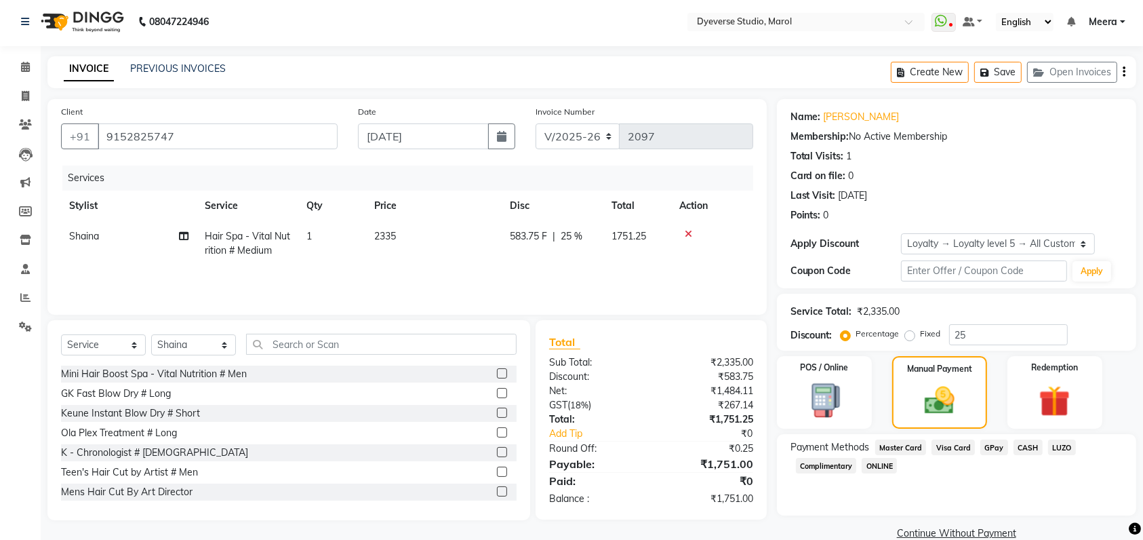
click at [991, 452] on span "GPay" at bounding box center [995, 447] width 28 height 16
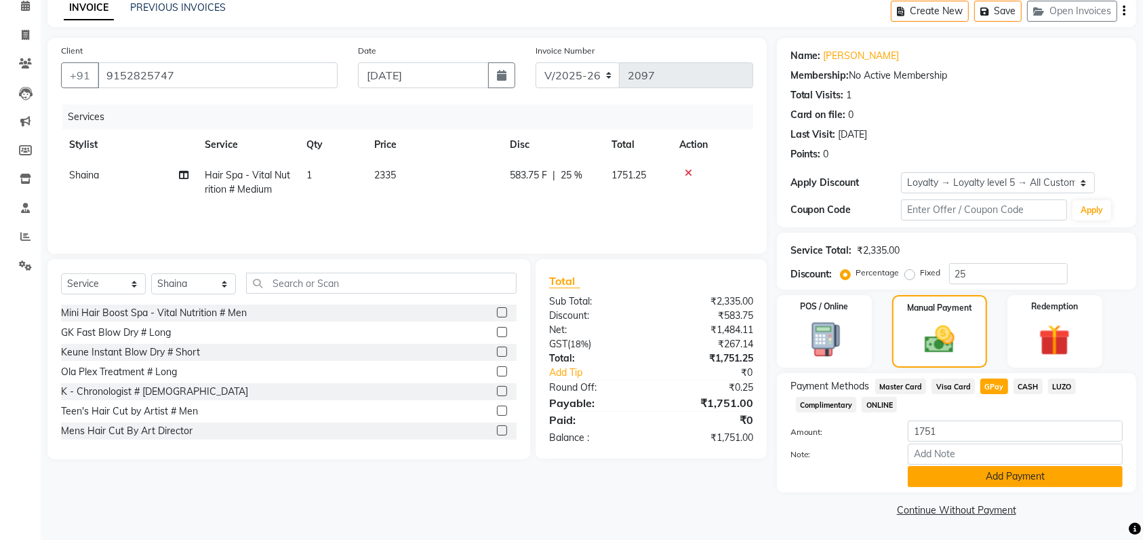
click at [993, 471] on button "Add Payment" at bounding box center [1015, 476] width 215 height 21
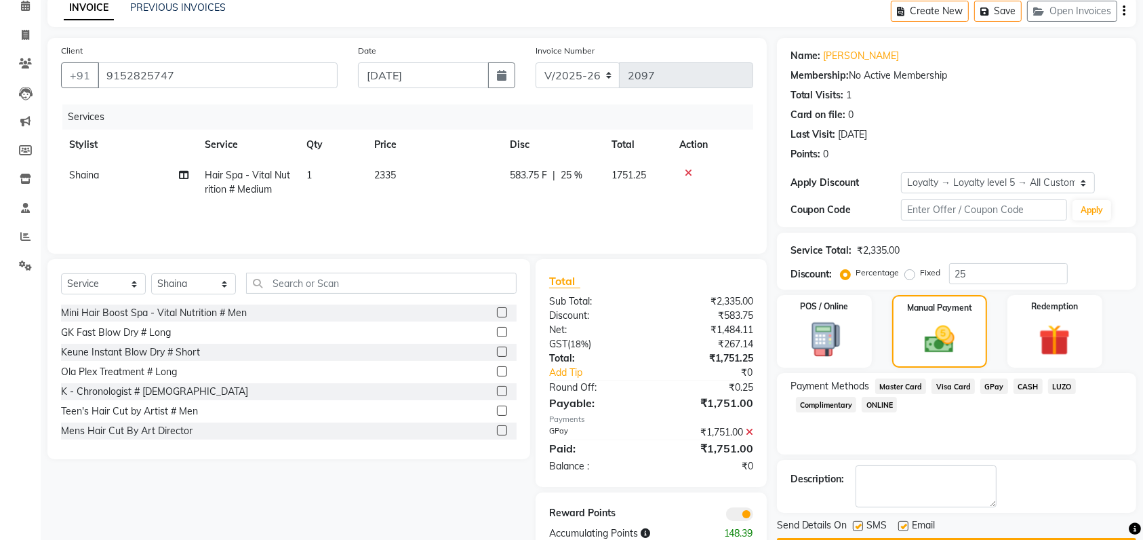
scroll to position [102, 0]
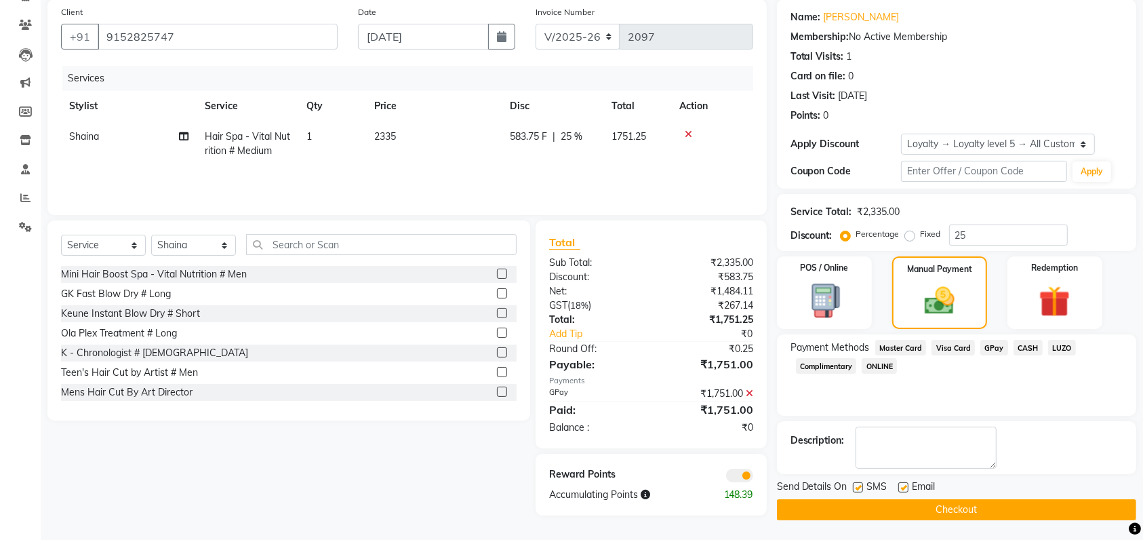
click at [997, 516] on button "Checkout" at bounding box center [956, 509] width 359 height 21
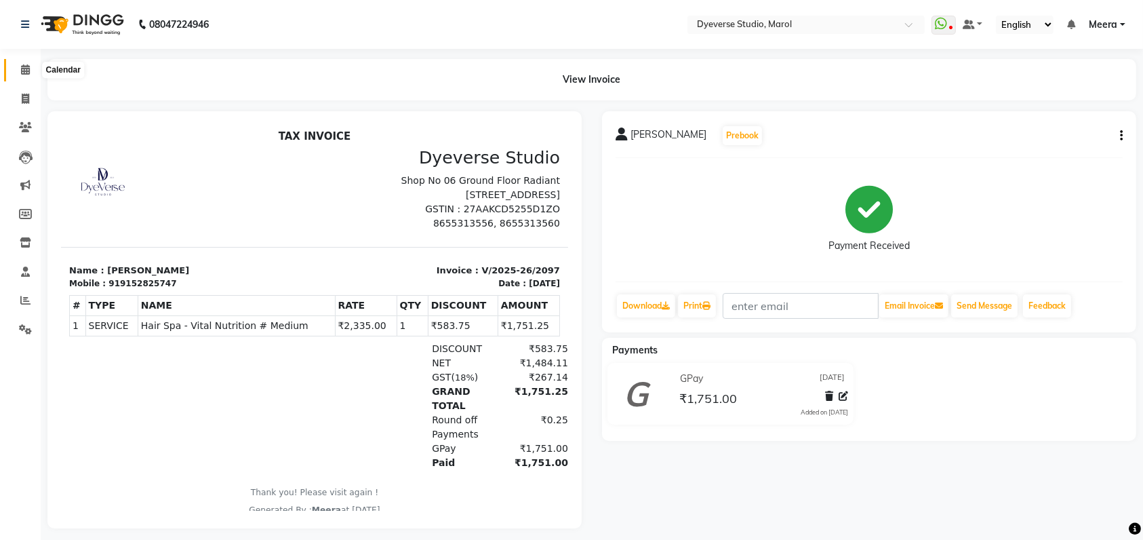
click at [22, 73] on icon at bounding box center [25, 69] width 9 height 10
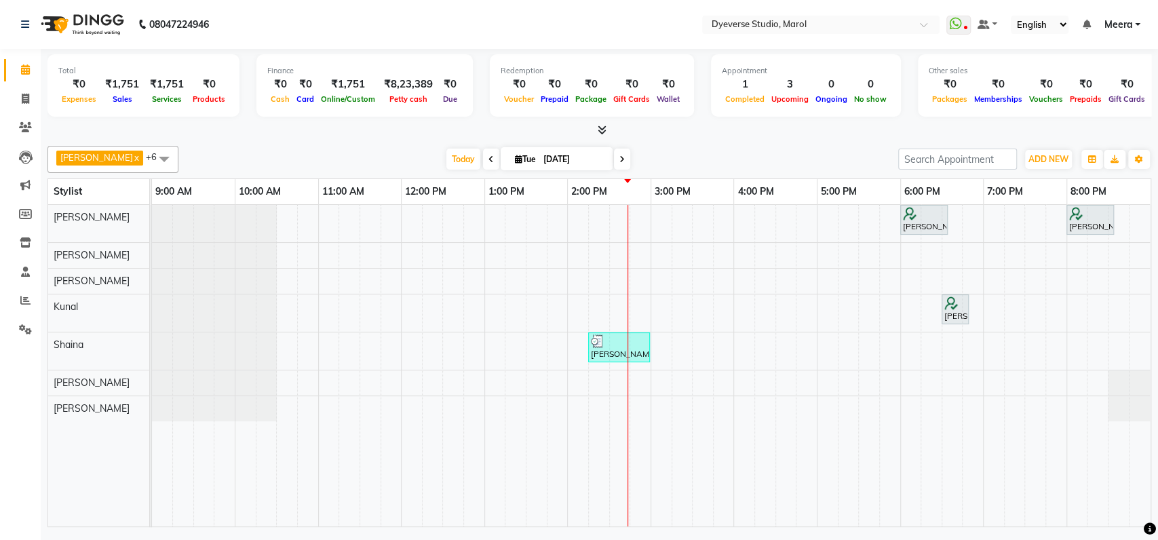
drag, startPoint x: 607, startPoint y: 350, endPoint x: 593, endPoint y: 380, distance: 33.7
click at [593, 380] on div "[PERSON_NAME], TK02, 06:00 PM-06:35 PM, Classic - [PERSON_NAME], TK01, 08:00 PM…" at bounding box center [651, 365] width 998 height 321
drag, startPoint x: 606, startPoint y: 351, endPoint x: 610, endPoint y: 374, distance: 22.6
click at [610, 374] on div "[PERSON_NAME], TK02, 06:00 PM-06:35 PM, Classic - [PERSON_NAME], TK01, 08:00 PM…" at bounding box center [651, 365] width 998 height 321
drag, startPoint x: 616, startPoint y: 343, endPoint x: 572, endPoint y: 355, distance: 45.1
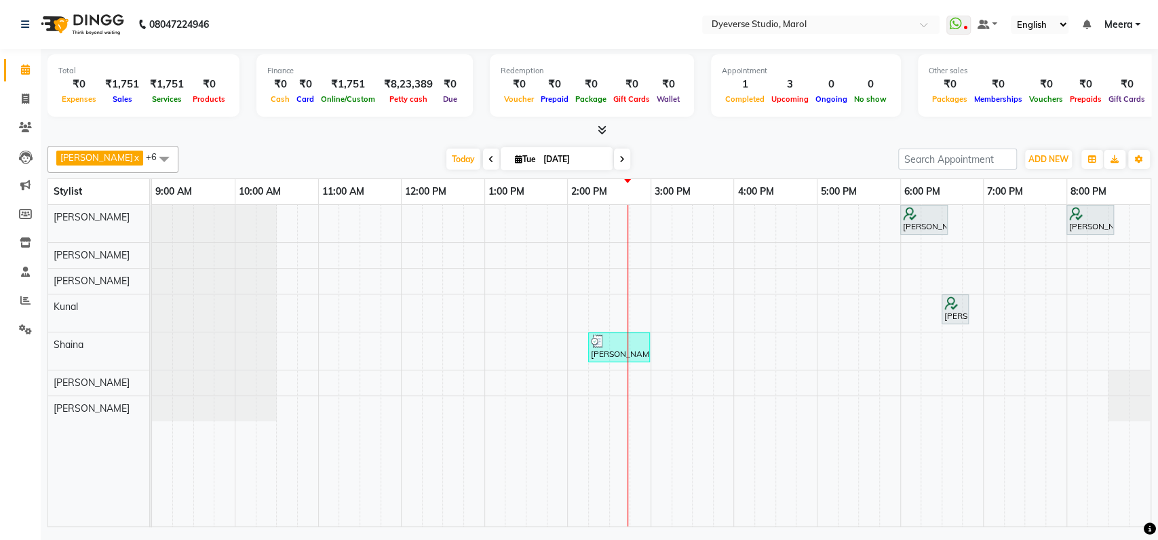
click at [572, 355] on div "[PERSON_NAME], TK02, 06:00 PM-06:35 PM, Classic - [PERSON_NAME], TK01, 08:00 PM…" at bounding box center [651, 365] width 998 height 321
click at [614, 365] on div "[PERSON_NAME], TK02, 06:00 PM-06:35 PM, Classic - [PERSON_NAME], TK01, 08:00 PM…" at bounding box center [651, 365] width 998 height 321
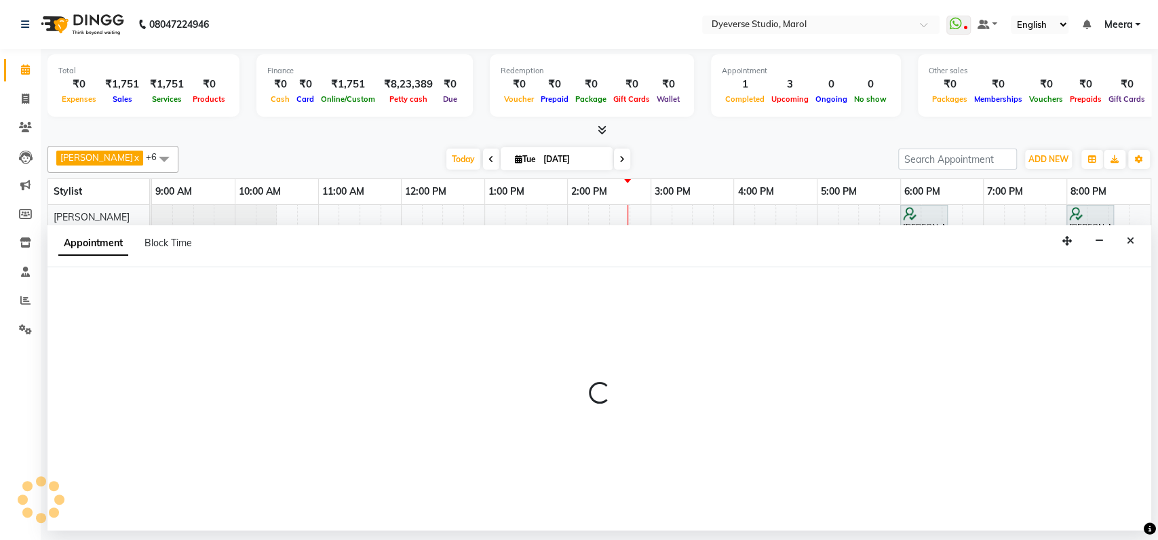
select select "48845"
select select "870"
select select "tentative"
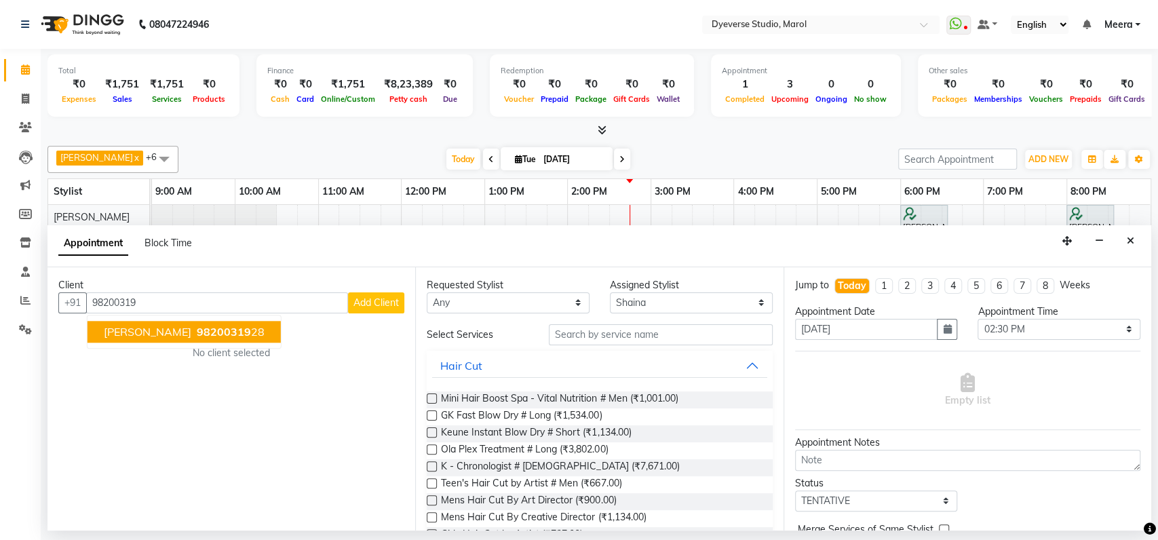
click at [201, 336] on ngb-highlight "98200319 28" at bounding box center [229, 332] width 71 height 14
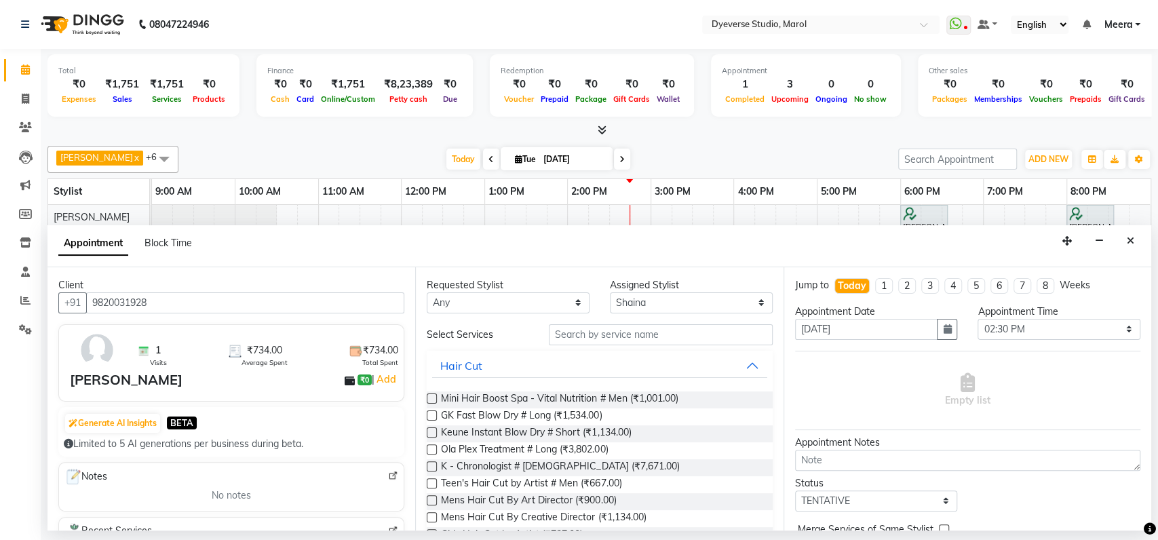
type input "9820031928"
click at [686, 332] on input "text" at bounding box center [661, 334] width 224 height 21
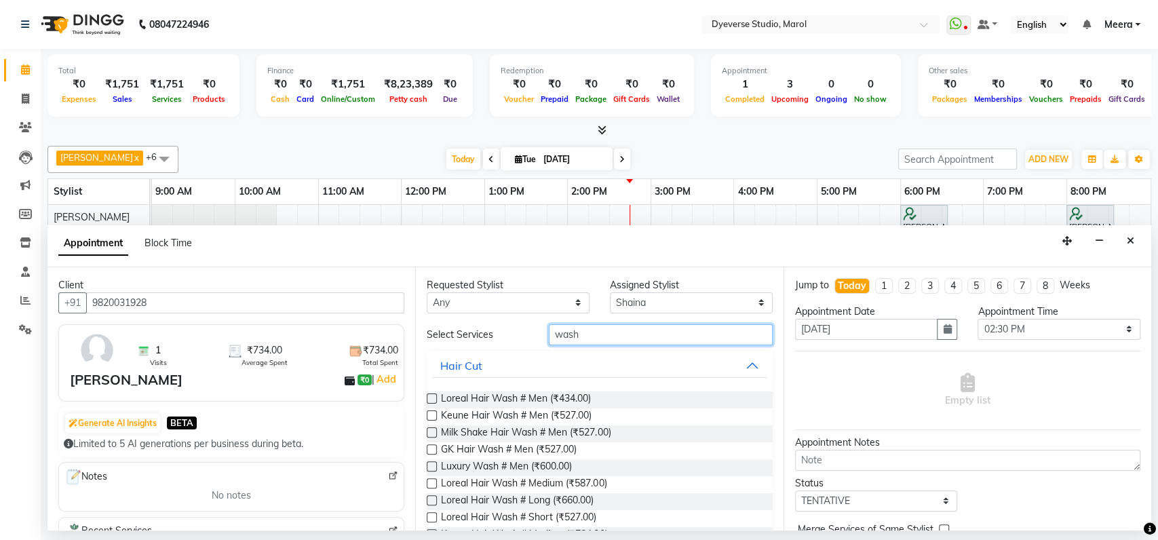
type input "wash"
click at [430, 431] on label at bounding box center [432, 432] width 10 height 10
click at [430, 431] on input "checkbox" at bounding box center [431, 433] width 9 height 9
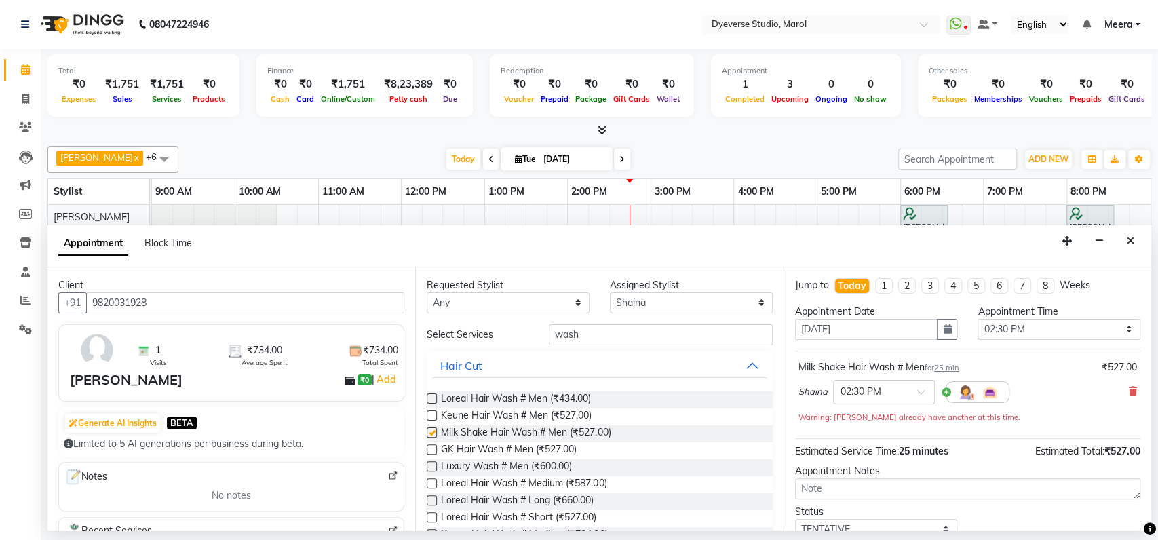
checkbox input "false"
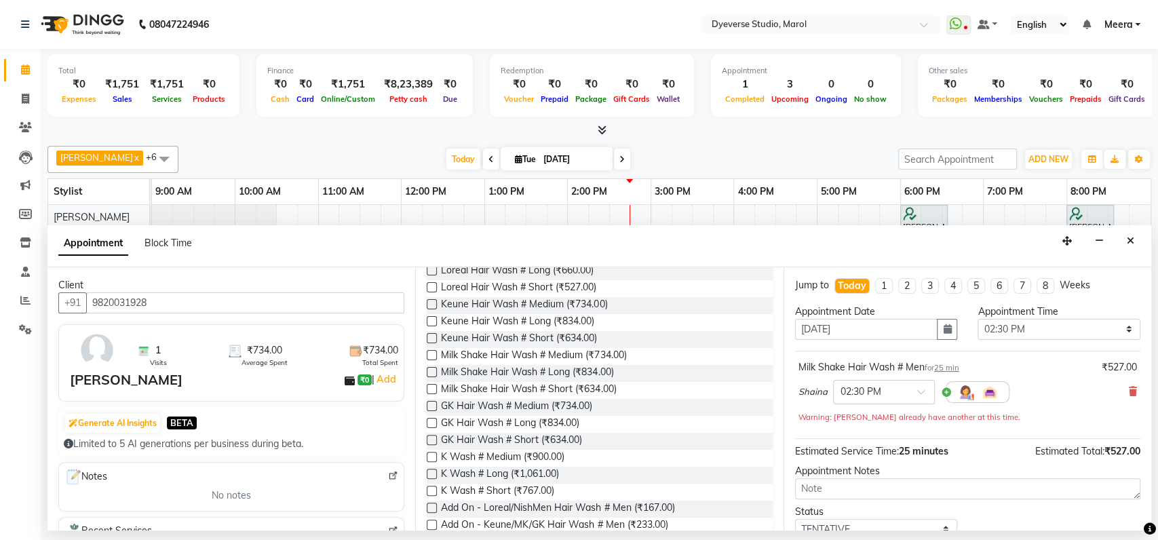
click at [433, 353] on label at bounding box center [432, 355] width 10 height 10
click at [433, 353] on input "checkbox" at bounding box center [431, 356] width 9 height 9
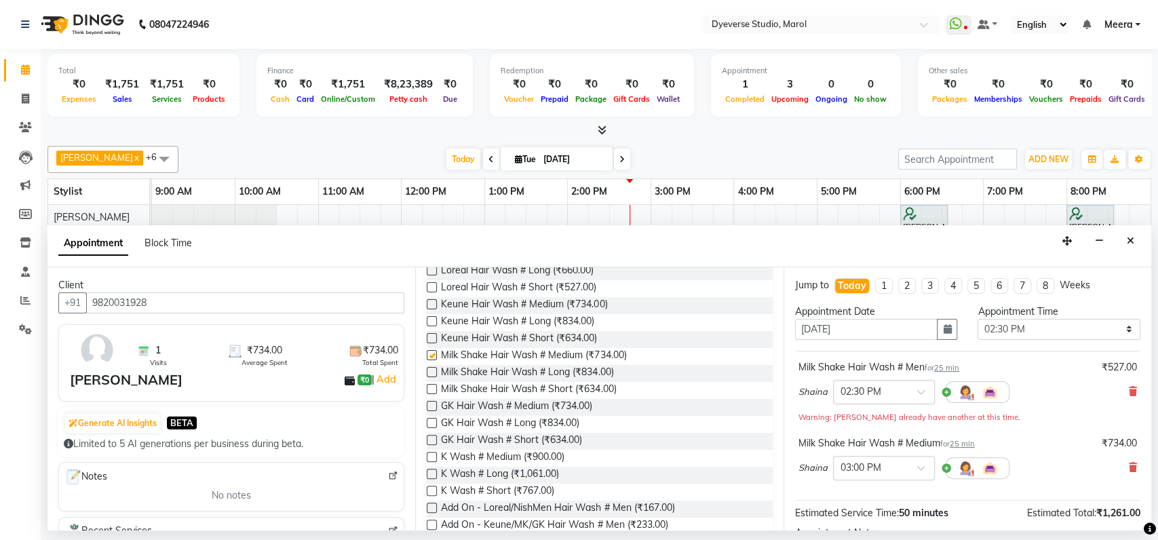
checkbox input "false"
click at [1129, 387] on icon at bounding box center [1133, 391] width 8 height 9
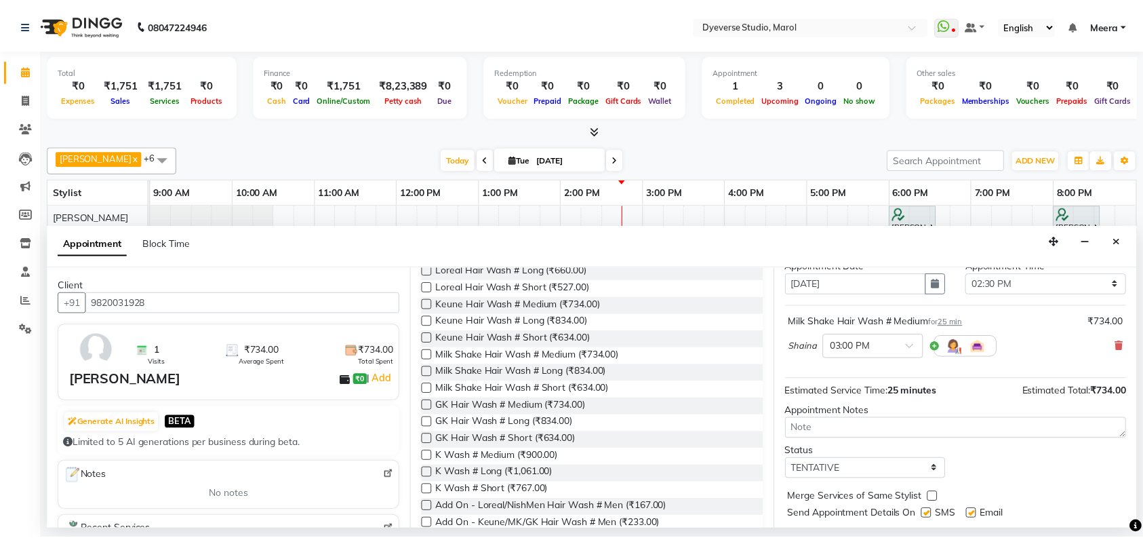
scroll to position [80, 0]
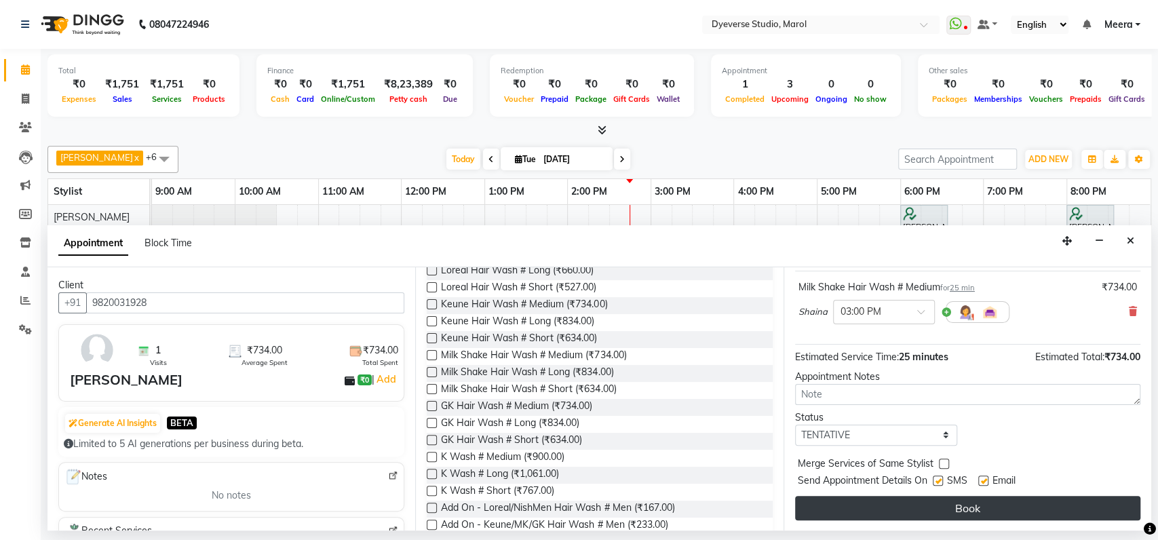
click at [928, 509] on button "Book" at bounding box center [967, 508] width 345 height 24
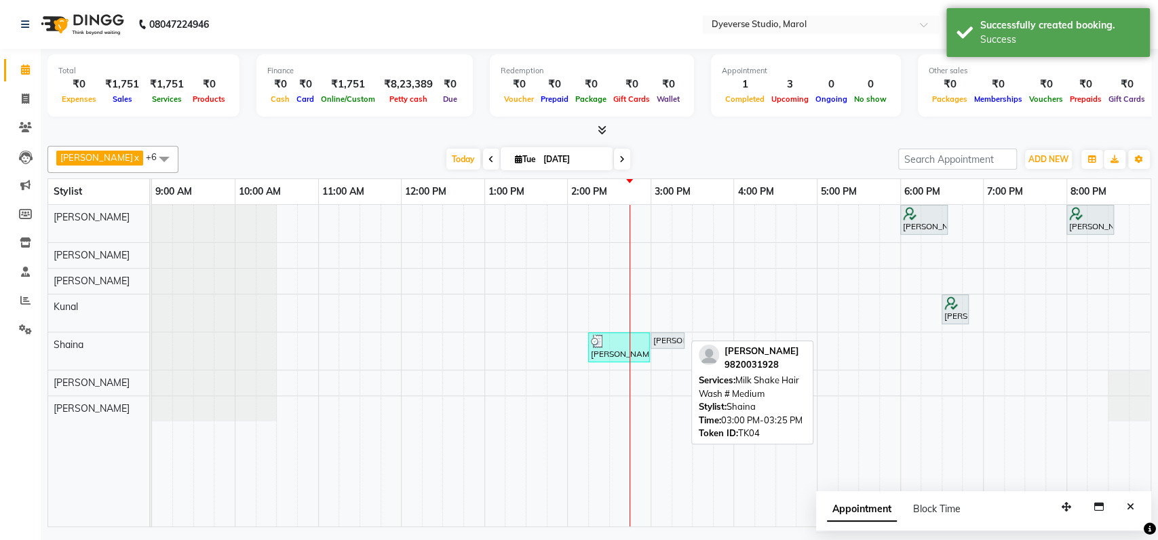
click at [659, 341] on div "[PERSON_NAME], TK04, 03:00 PM-03:25 PM, Milk Shake Hair Wash # Medium" at bounding box center [667, 340] width 31 height 12
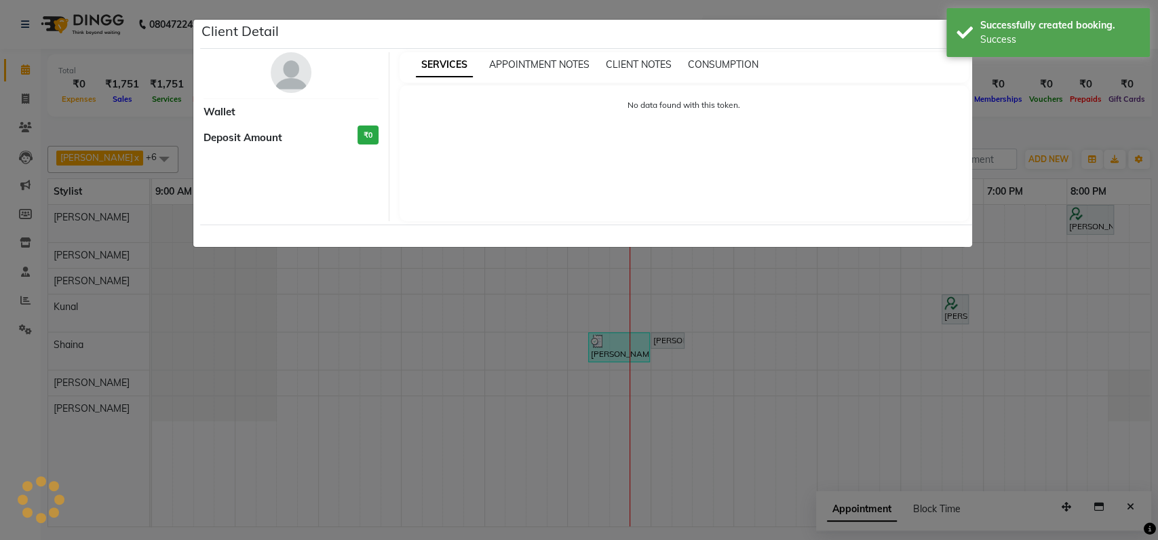
select select "7"
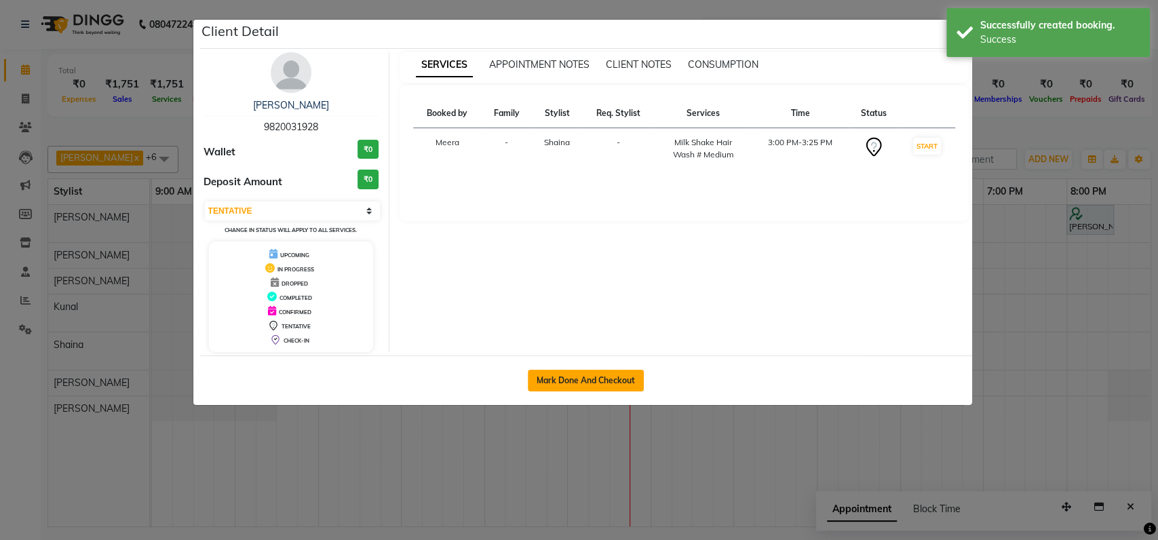
click at [559, 377] on button "Mark Done And Checkout" at bounding box center [586, 381] width 116 height 22
select select "6368"
select select "service"
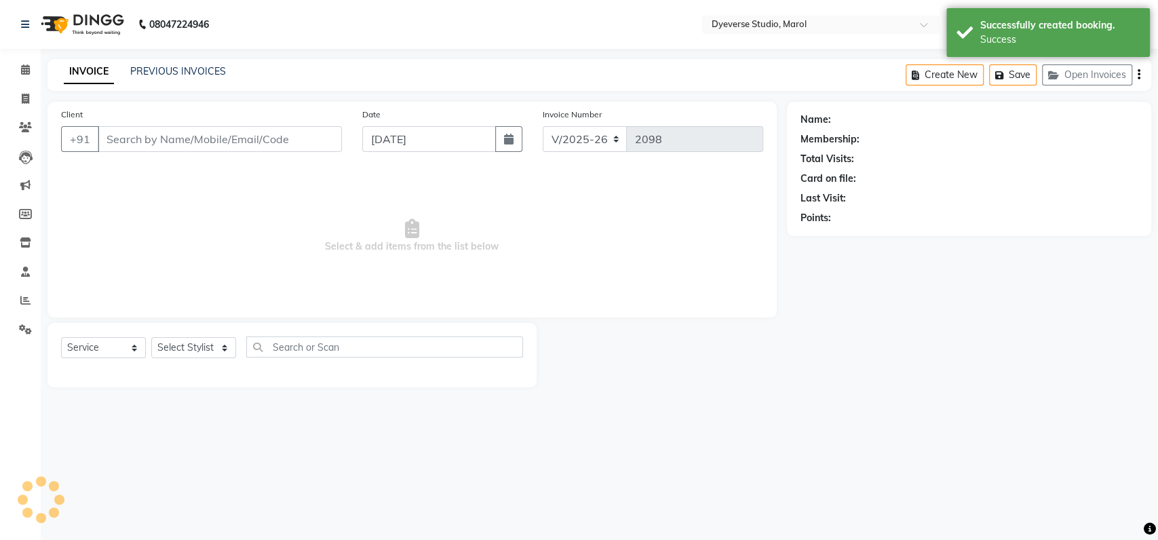
select select "3"
type input "9820031928"
select select "48845"
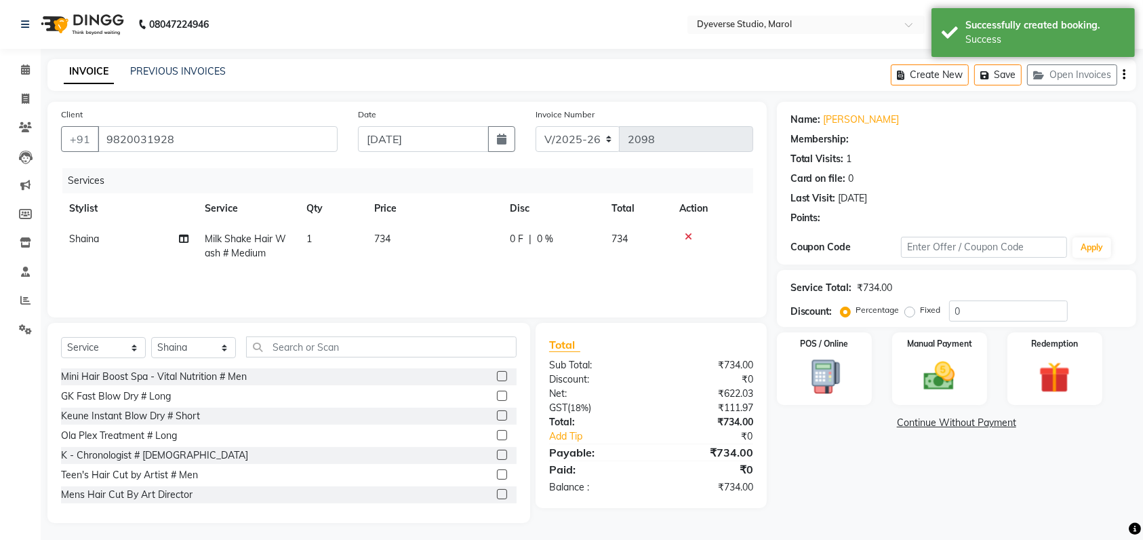
select select "1: Object"
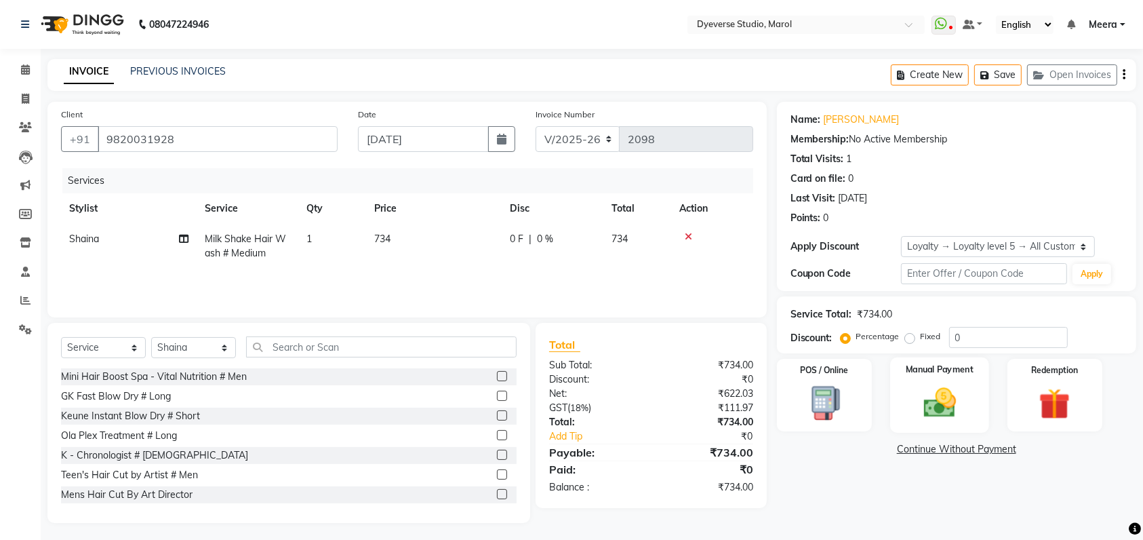
click at [922, 428] on div "Manual Payment" at bounding box center [940, 395] width 99 height 76
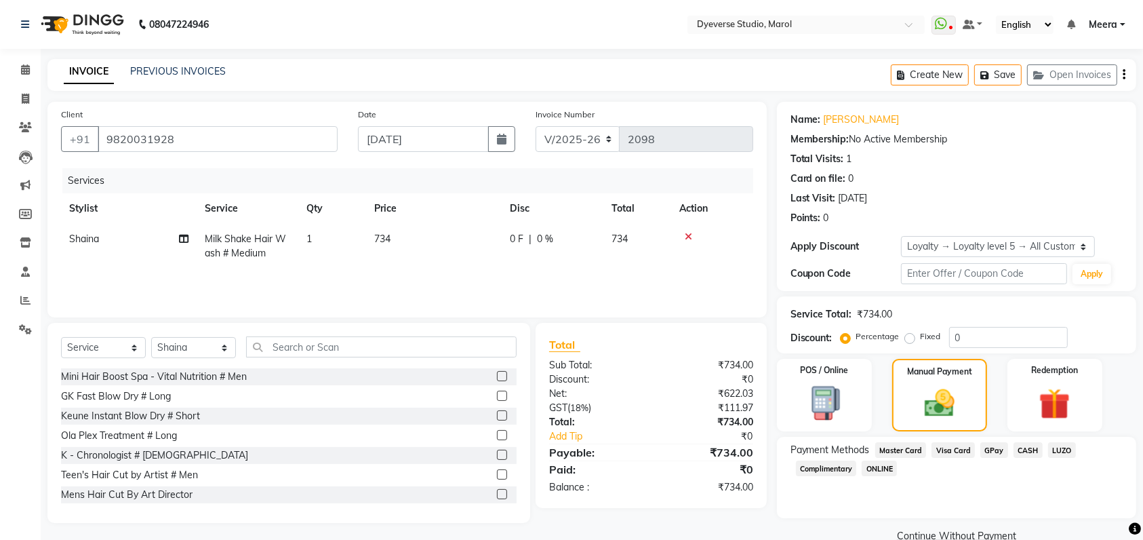
click at [981, 448] on span "GPay" at bounding box center [995, 450] width 28 height 16
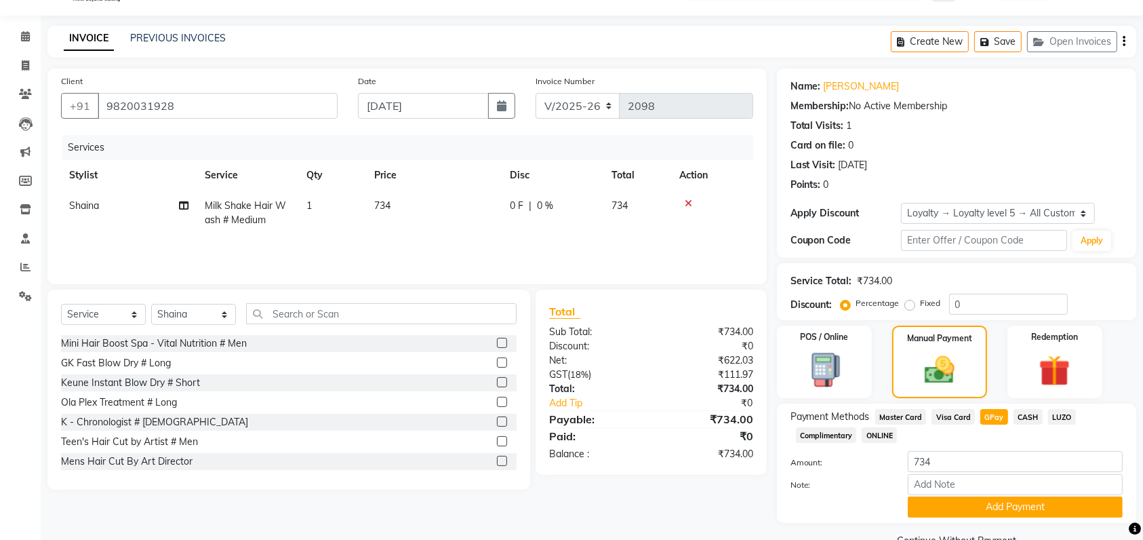
scroll to position [64, 0]
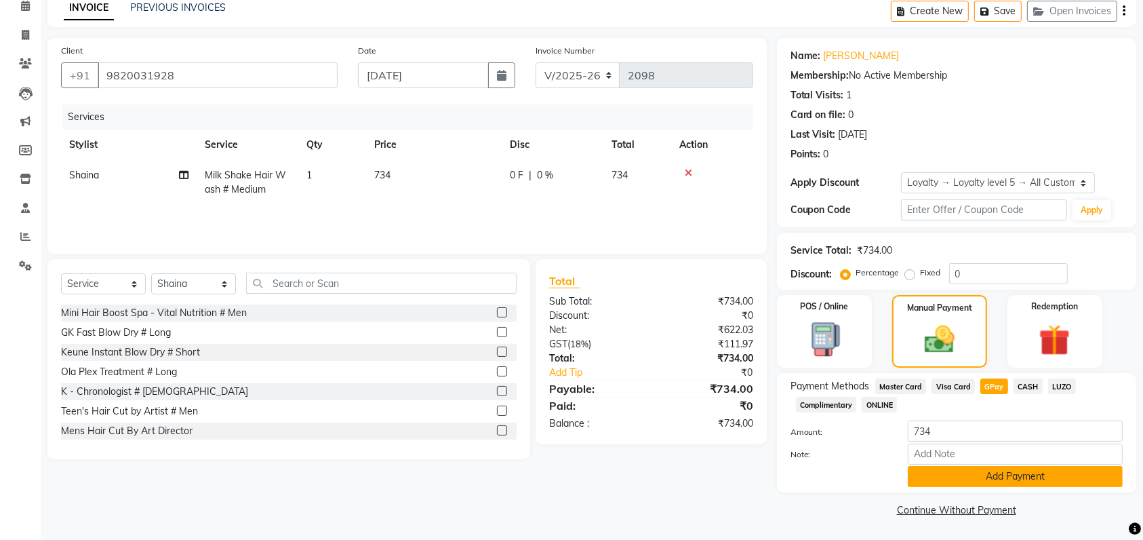
click at [955, 472] on button "Add Payment" at bounding box center [1015, 476] width 215 height 21
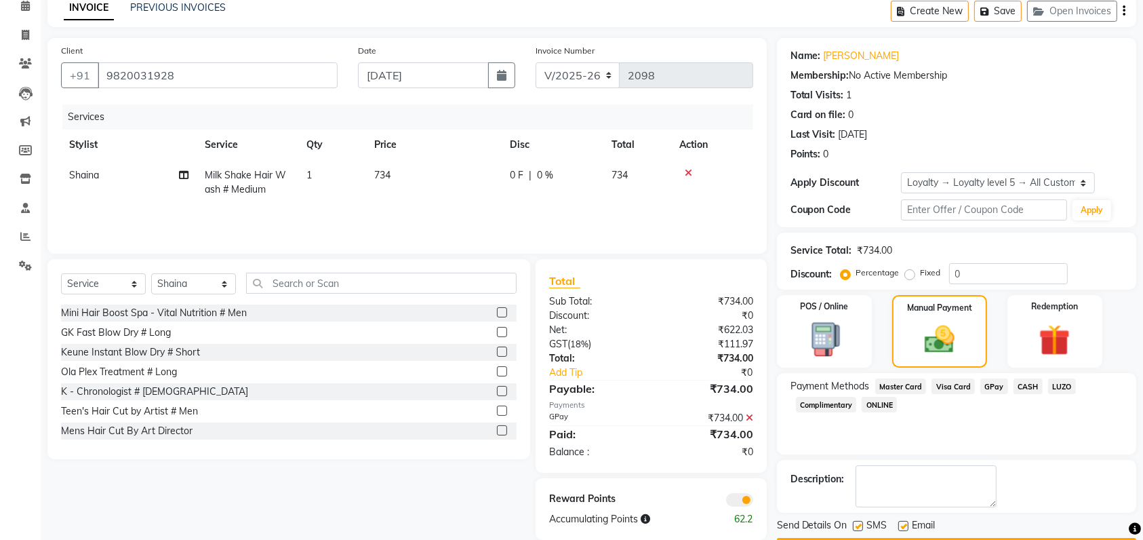
scroll to position [102, 0]
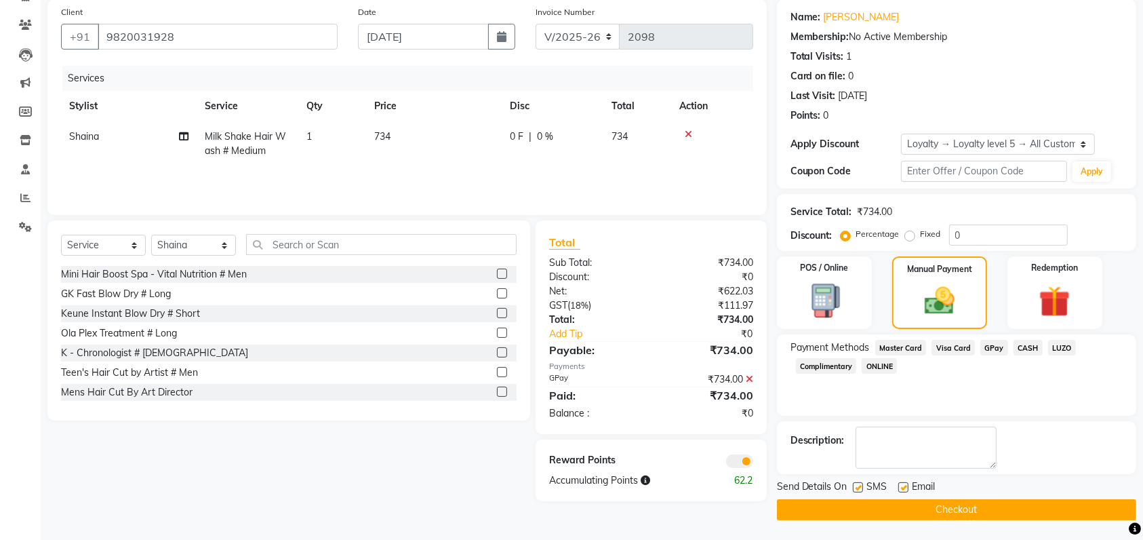
click at [1015, 506] on button "Checkout" at bounding box center [956, 509] width 359 height 21
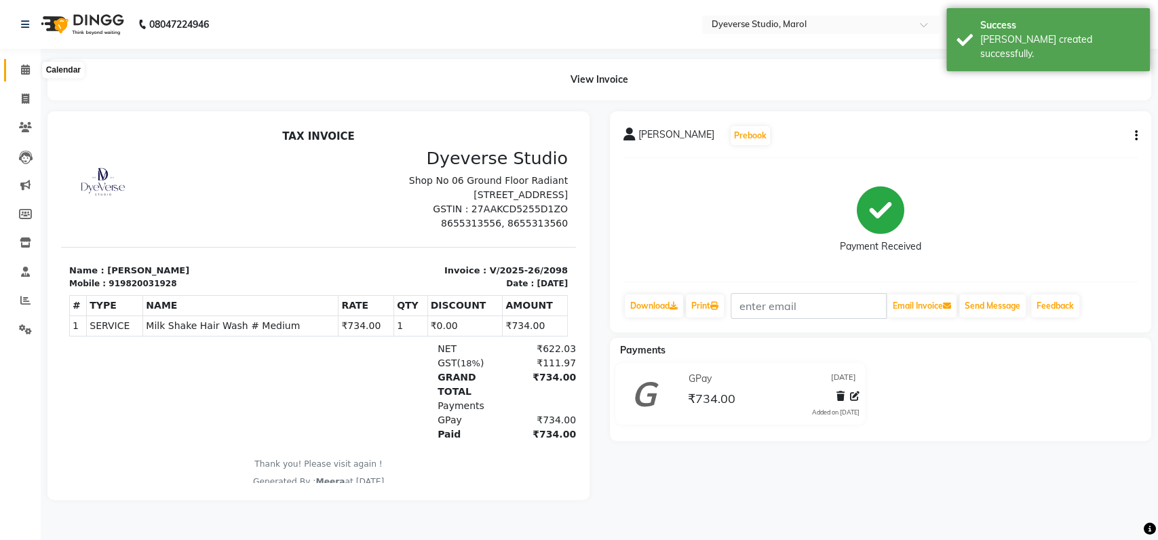
click at [28, 66] on icon at bounding box center [25, 69] width 9 height 10
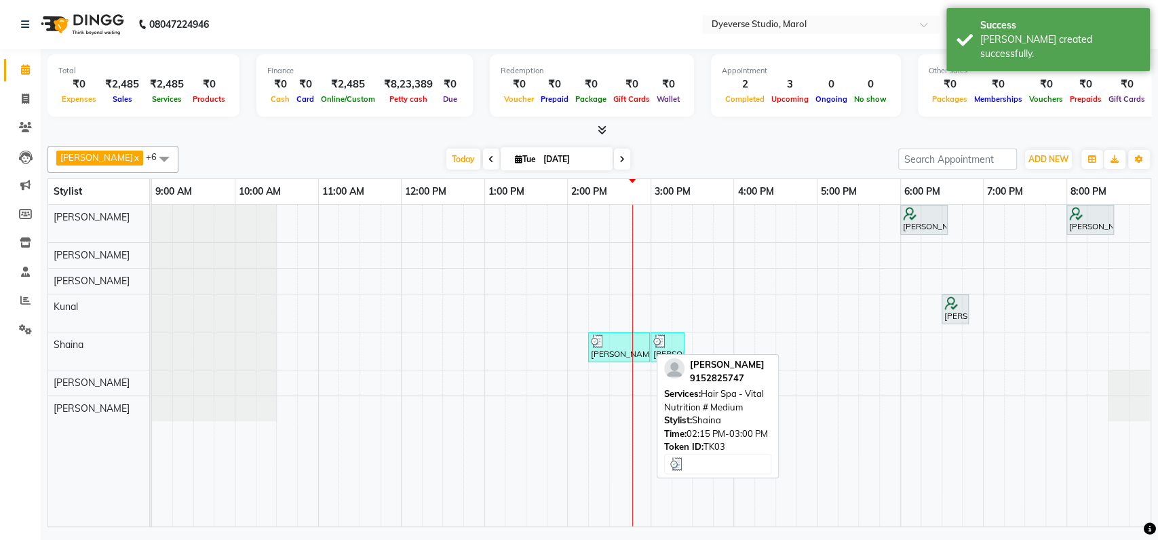
click at [610, 353] on div "[PERSON_NAME], TK03, 02:15 PM-03:00 PM, Hair Spa - Vital Nutrition # Medium" at bounding box center [618, 347] width 59 height 26
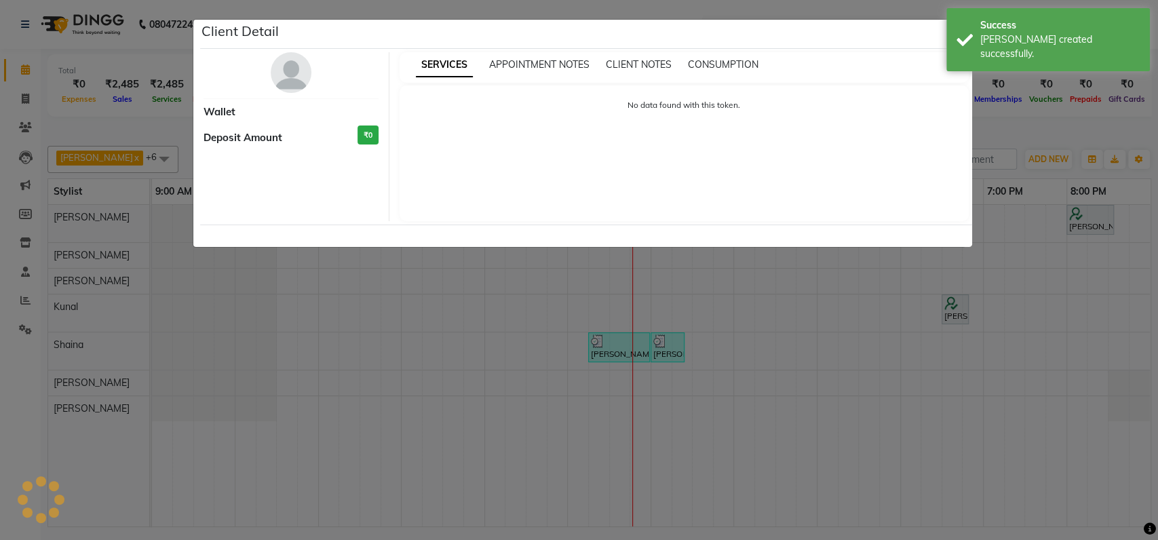
select select "3"
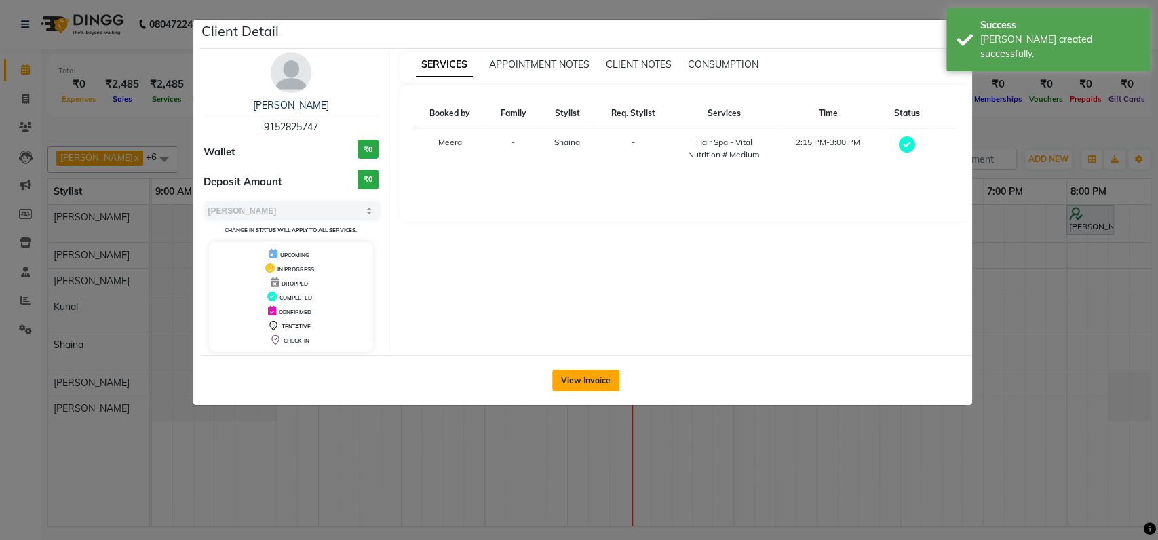
click at [595, 380] on button "View Invoice" at bounding box center [585, 381] width 67 height 22
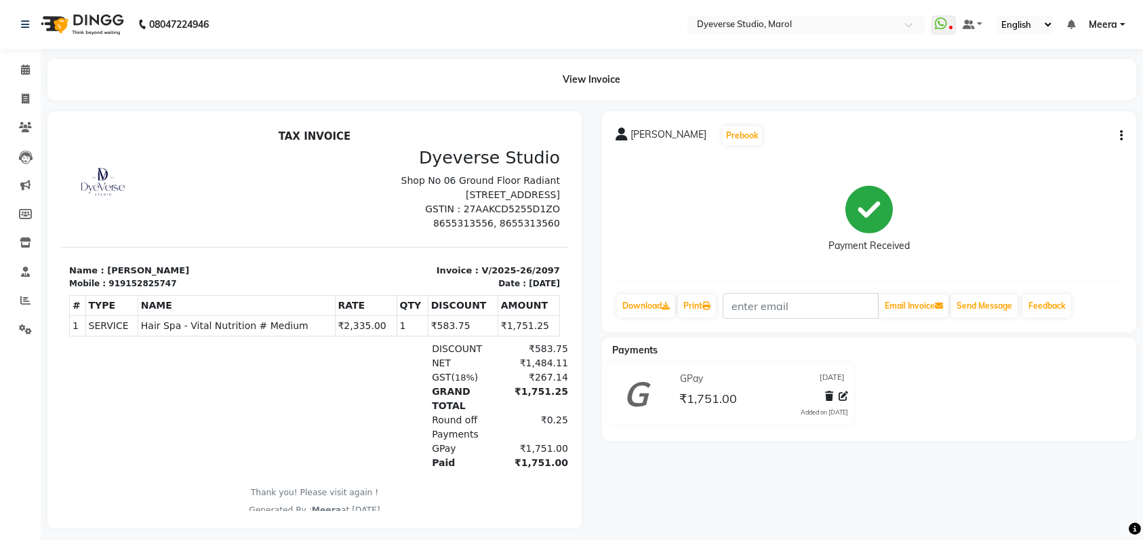
click at [1121, 136] on icon "button" at bounding box center [1121, 136] width 3 height 1
click at [1055, 138] on div "Edit Item Staff" at bounding box center [1054, 136] width 93 height 17
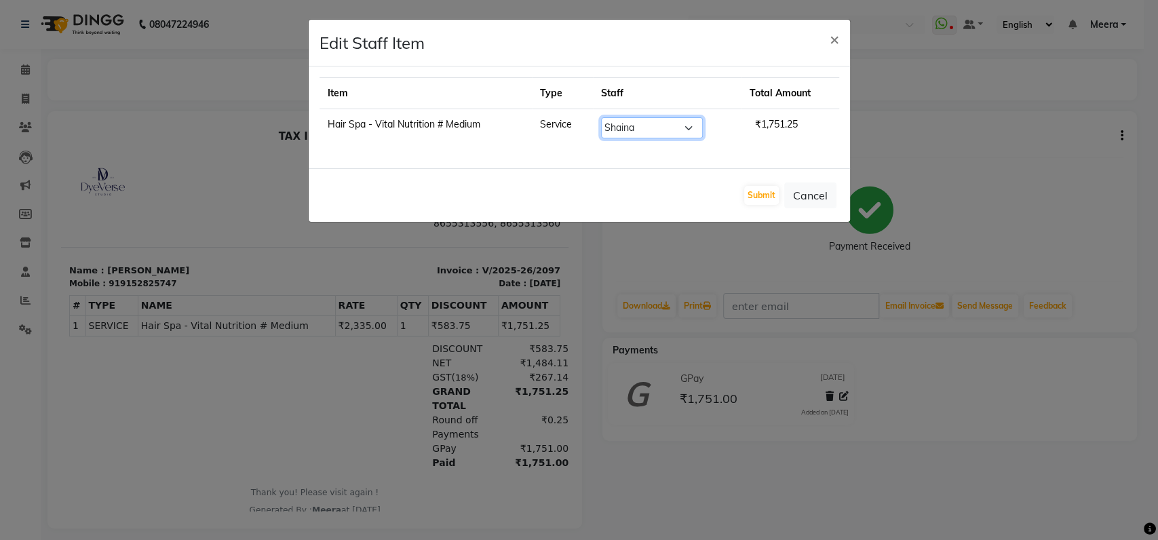
click at [673, 130] on select "Select [PERSON_NAME] [PERSON_NAME] Kunal Meera [PERSON_NAME] [PERSON_NAME] [PER…" at bounding box center [652, 127] width 102 height 21
select select "67069"
click at [601, 117] on select "Select [PERSON_NAME] [PERSON_NAME] Kunal Meera [PERSON_NAME] [PERSON_NAME] [PER…" at bounding box center [652, 127] width 102 height 21
click at [767, 193] on button "Submit" at bounding box center [761, 195] width 35 height 19
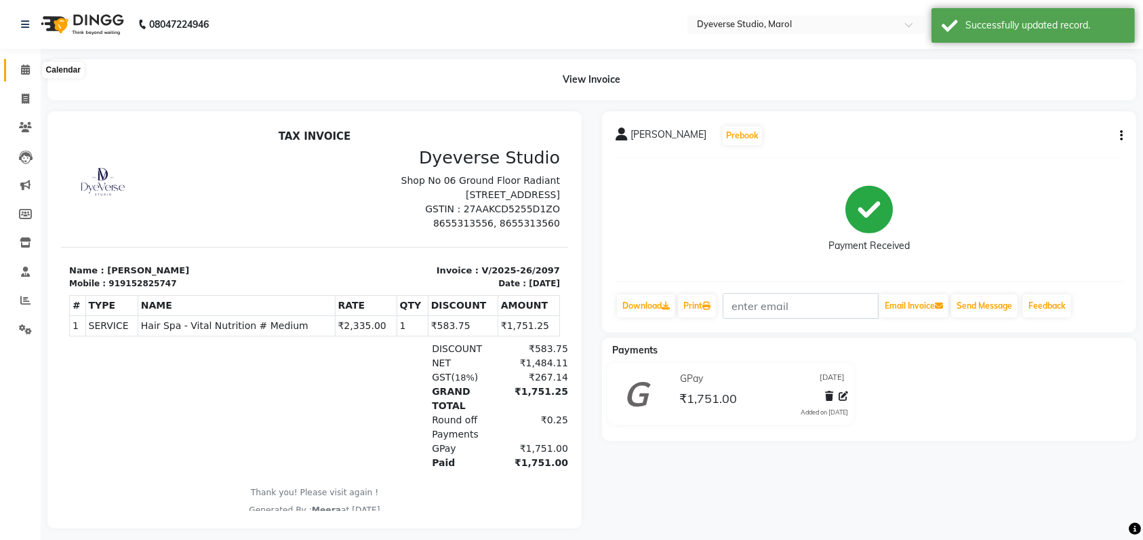
click at [28, 68] on icon at bounding box center [25, 69] width 9 height 10
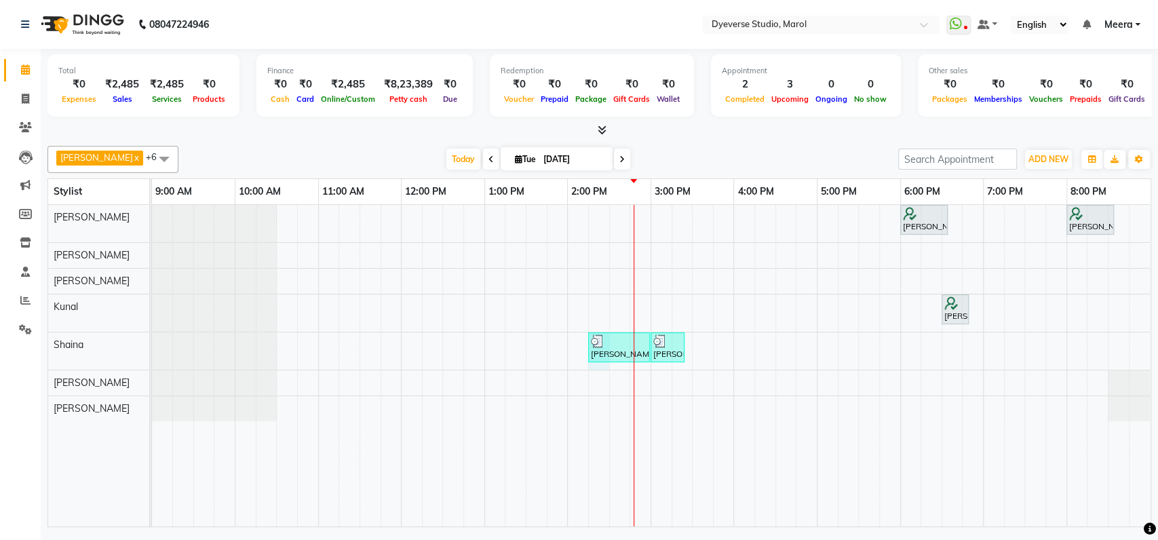
click at [597, 361] on div "[PERSON_NAME], TK02, 06:00 PM-06:35 PM, Classic - [PERSON_NAME], TK01, 08:00 PM…" at bounding box center [651, 365] width 998 height 321
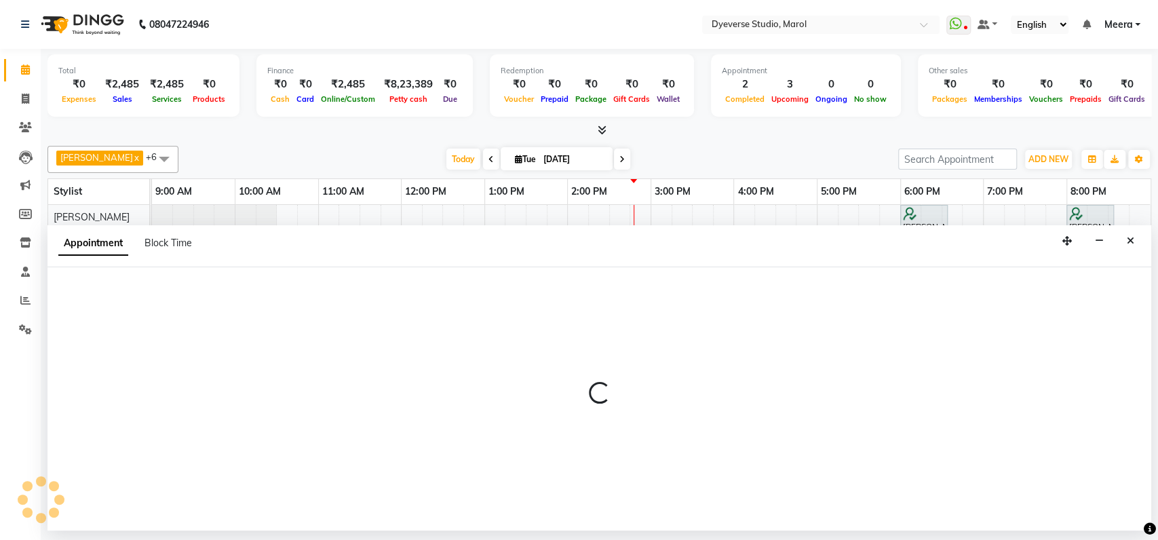
select select "48845"
select select "855"
select select "tentative"
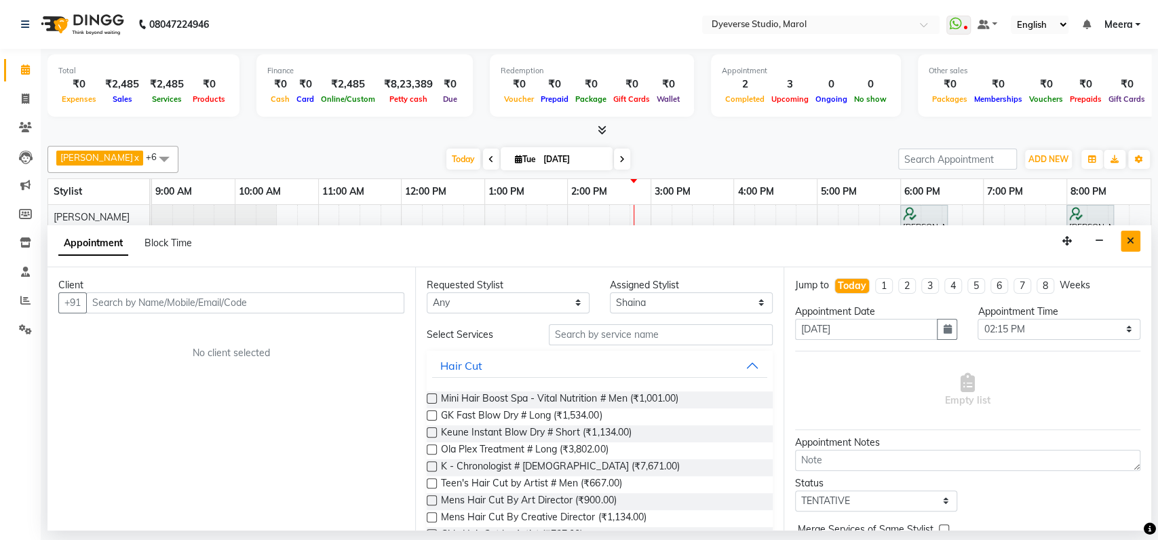
click at [1129, 246] on button "Close" at bounding box center [1130, 241] width 20 height 21
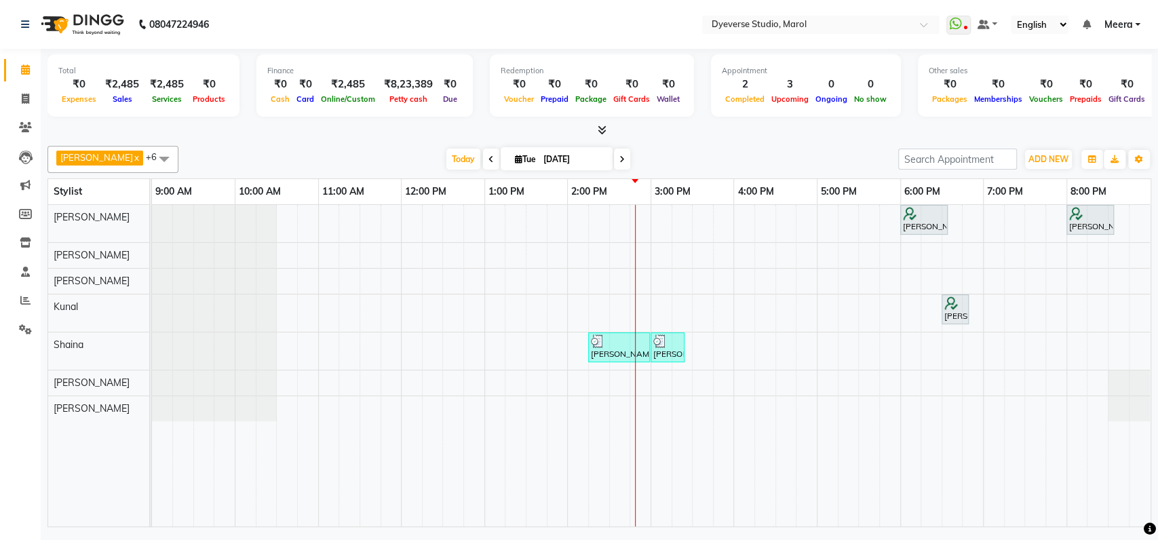
drag, startPoint x: 595, startPoint y: 358, endPoint x: 645, endPoint y: 331, distance: 57.1
click at [590, 367] on div "[PERSON_NAME], TK02, 06:00 PM-06:35 PM, Classic - [PERSON_NAME], TK01, 08:00 PM…" at bounding box center [651, 365] width 998 height 321
drag, startPoint x: 621, startPoint y: 348, endPoint x: 578, endPoint y: 372, distance: 49.5
drag, startPoint x: 578, startPoint y: 372, endPoint x: 890, endPoint y: 82, distance: 425.7
click at [890, 82] on div "Total ₹0 Expenses ₹2,485 Sales ₹2,485 Services ₹0 Products Finance ₹0 Cash ₹0 C…" at bounding box center [598, 87] width 1103 height 66
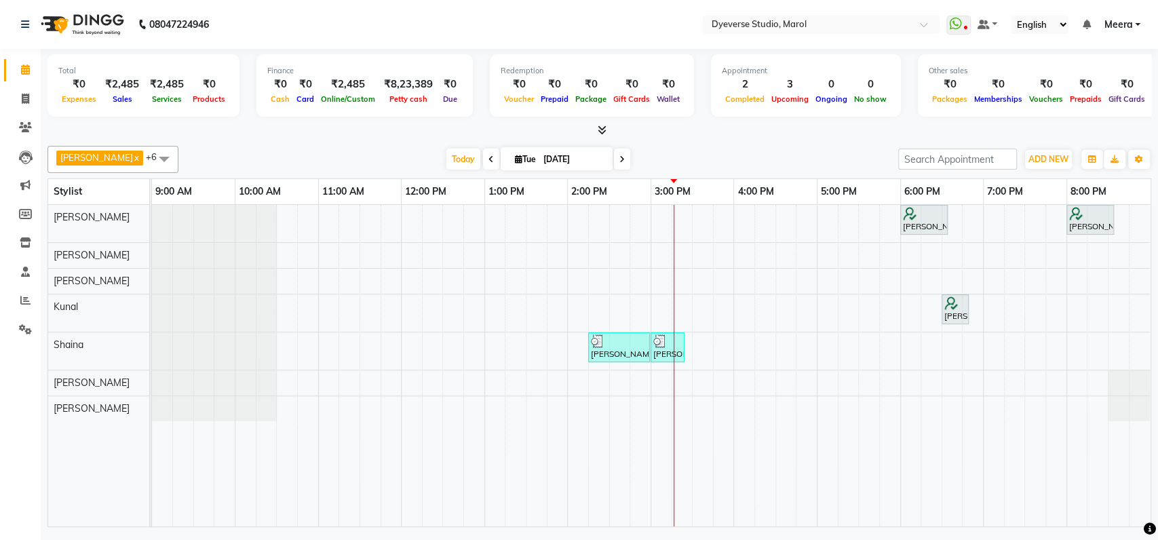
click at [890, 82] on div "Total ₹0 Expenses ₹2,485 Sales ₹2,485 Services ₹0 Products Finance ₹0 Cash ₹0 C…" at bounding box center [598, 87] width 1103 height 66
